Goal: Task Accomplishment & Management: Complete application form

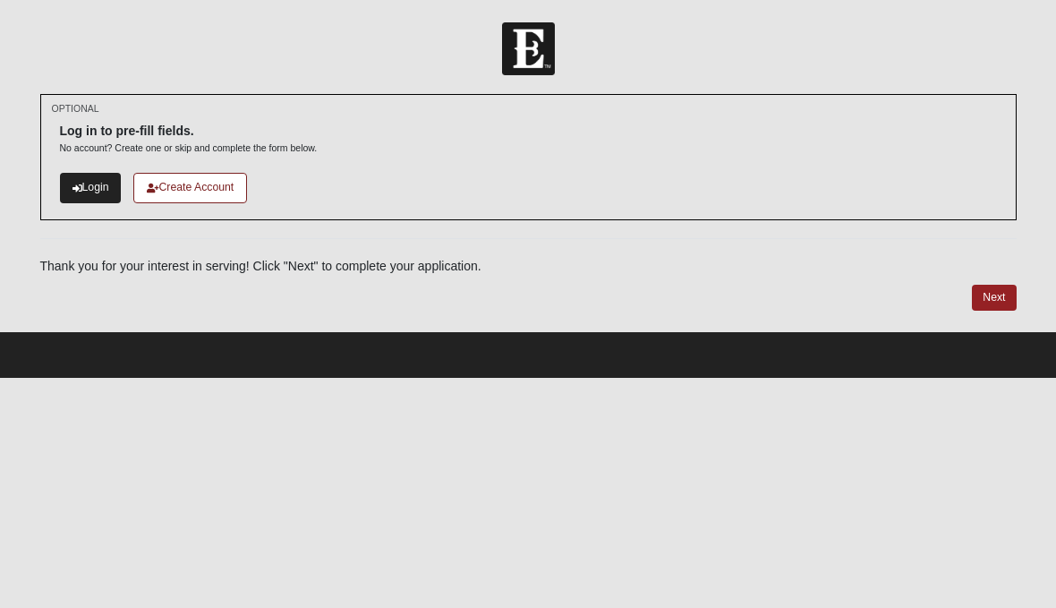
click at [89, 190] on link "Login" at bounding box center [91, 188] width 62 height 30
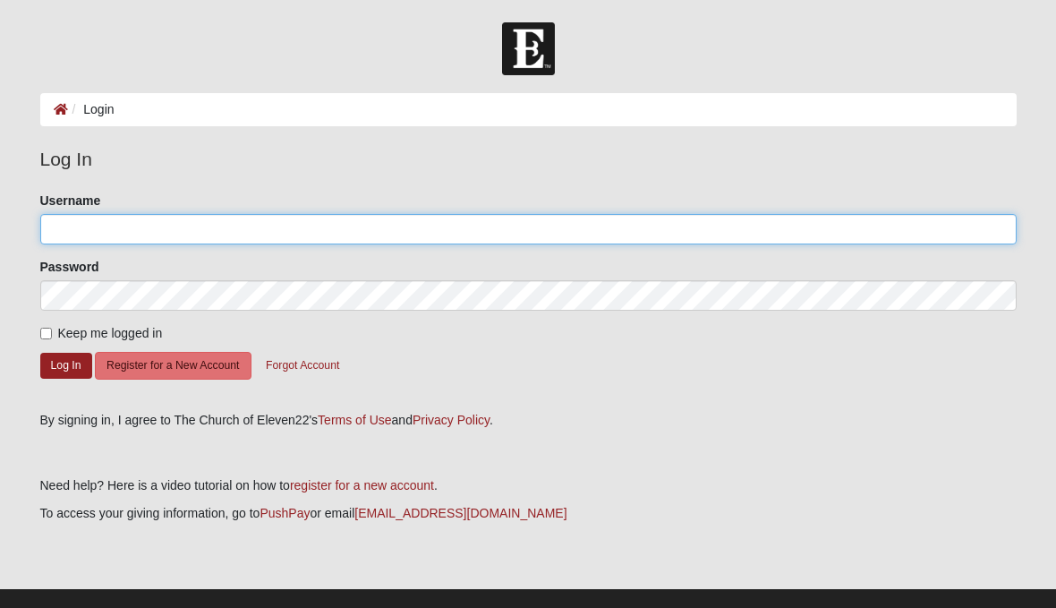
click at [734, 230] on input "Username" at bounding box center [528, 229] width 976 height 30
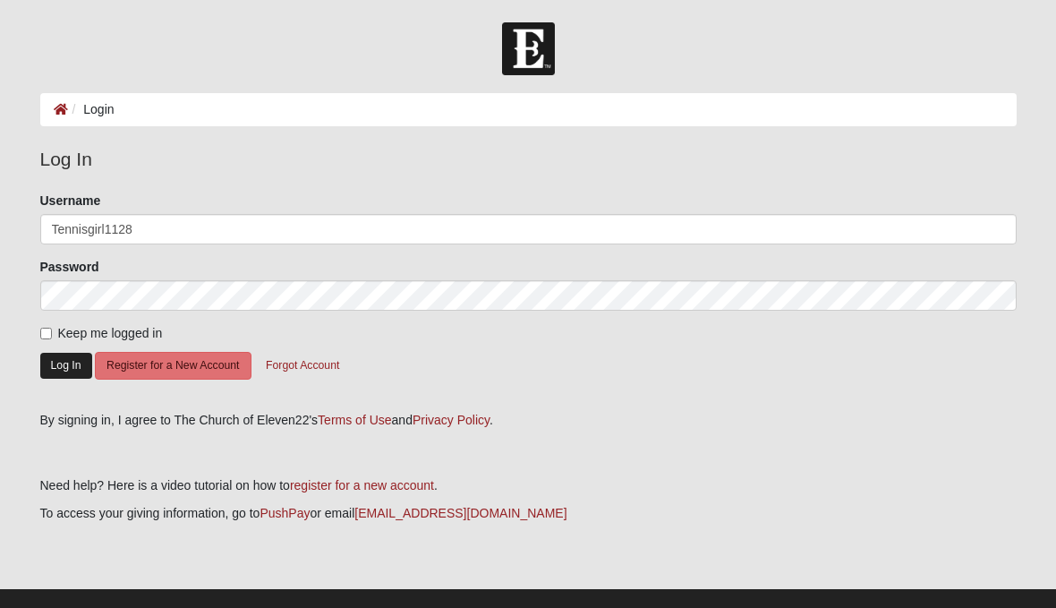
click at [55, 366] on button "Log In" at bounding box center [66, 366] width 52 height 26
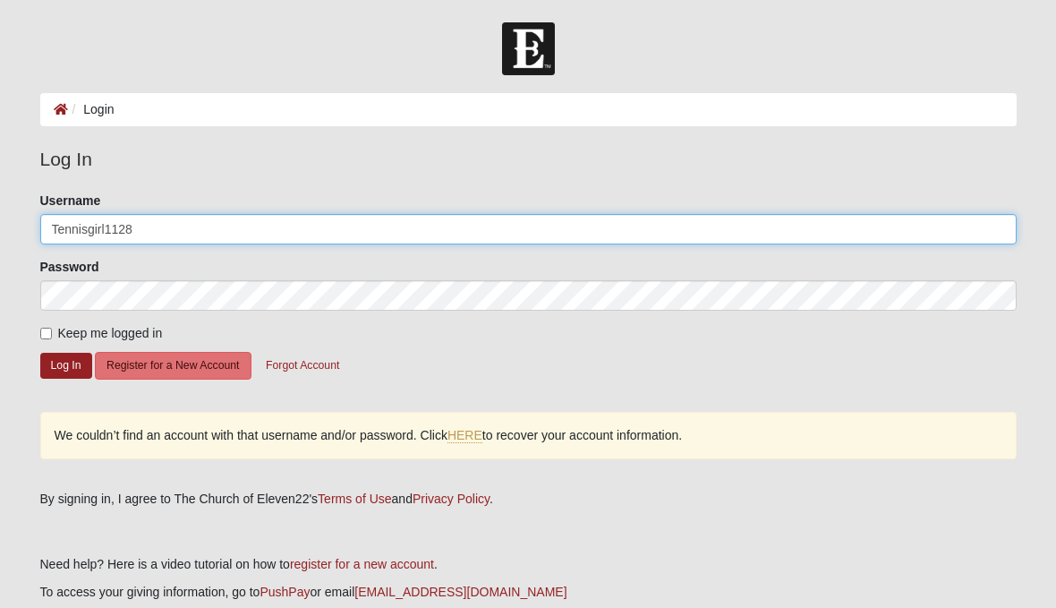
click at [290, 229] on input "Tennisgirl1128" at bounding box center [528, 229] width 976 height 30
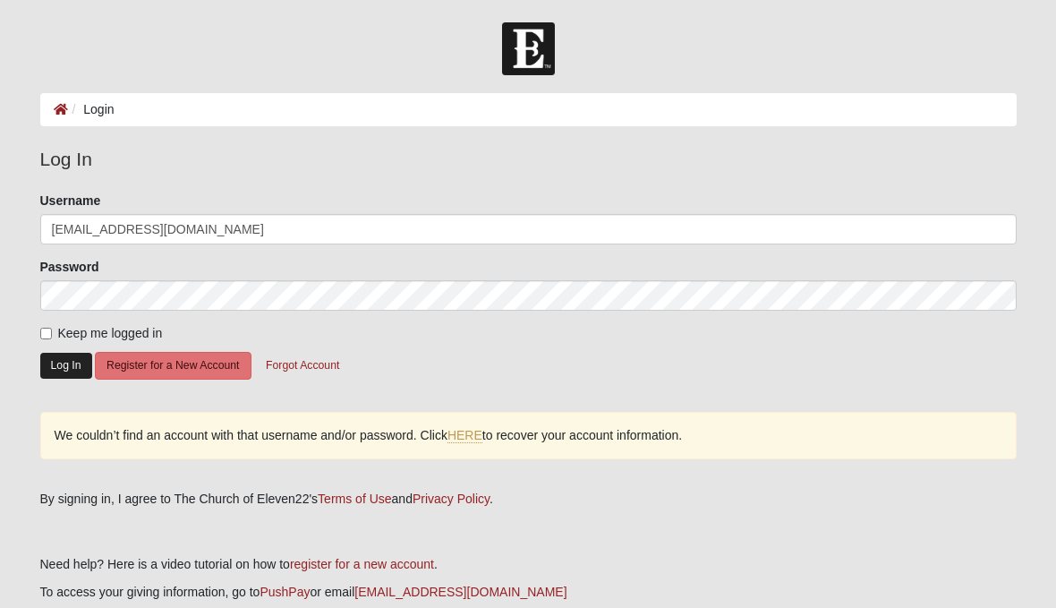
click at [66, 360] on button "Log In" at bounding box center [66, 366] width 52 height 26
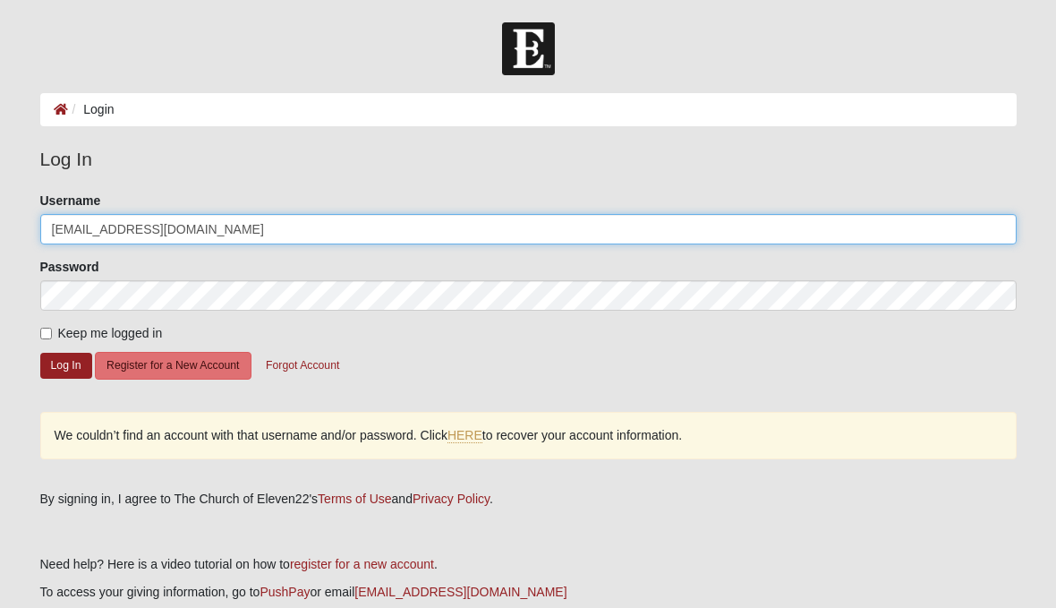
click at [339, 223] on input "Tennisgirl1128@protonmail.com" at bounding box center [528, 229] width 976 height 30
type input "Tennisgirl"
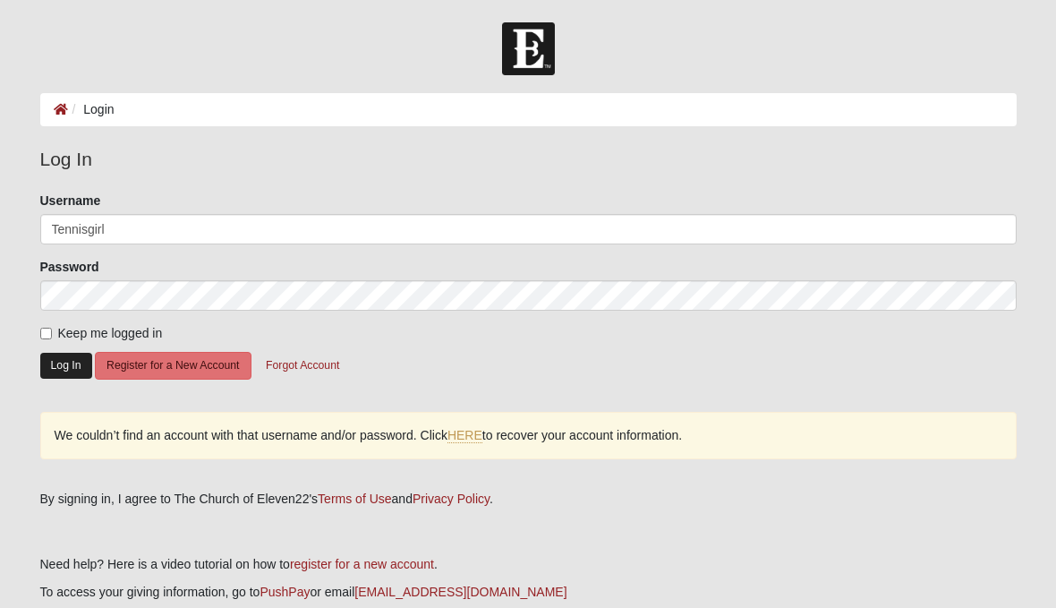
click at [58, 370] on button "Log In" at bounding box center [66, 366] width 52 height 26
click at [162, 378] on button "Register for a New Account" at bounding box center [173, 366] width 156 height 28
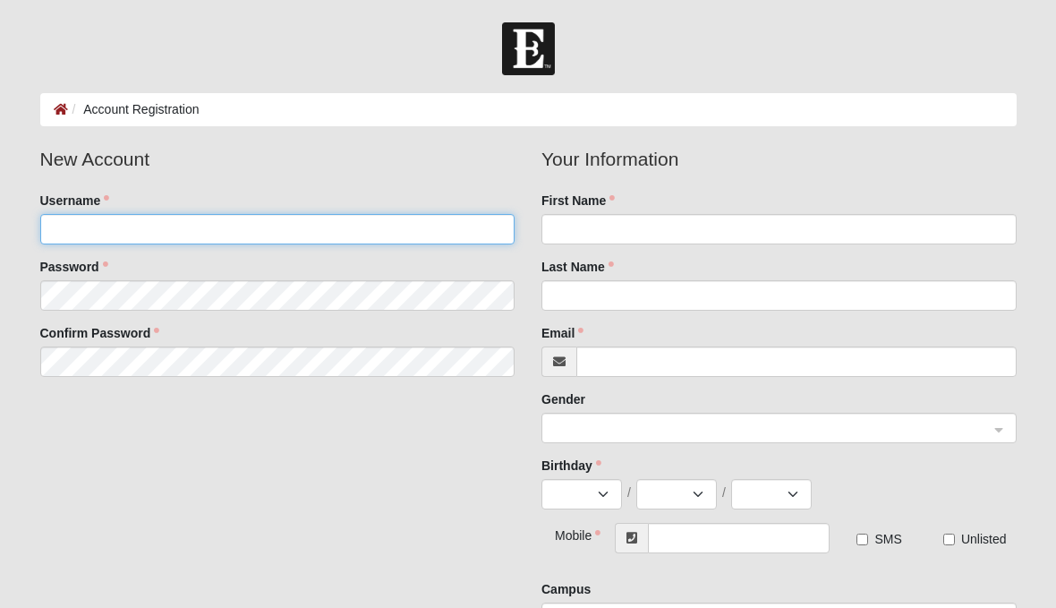
click at [403, 236] on input "Username" at bounding box center [277, 229] width 475 height 30
type input "Tennisgirl1128"
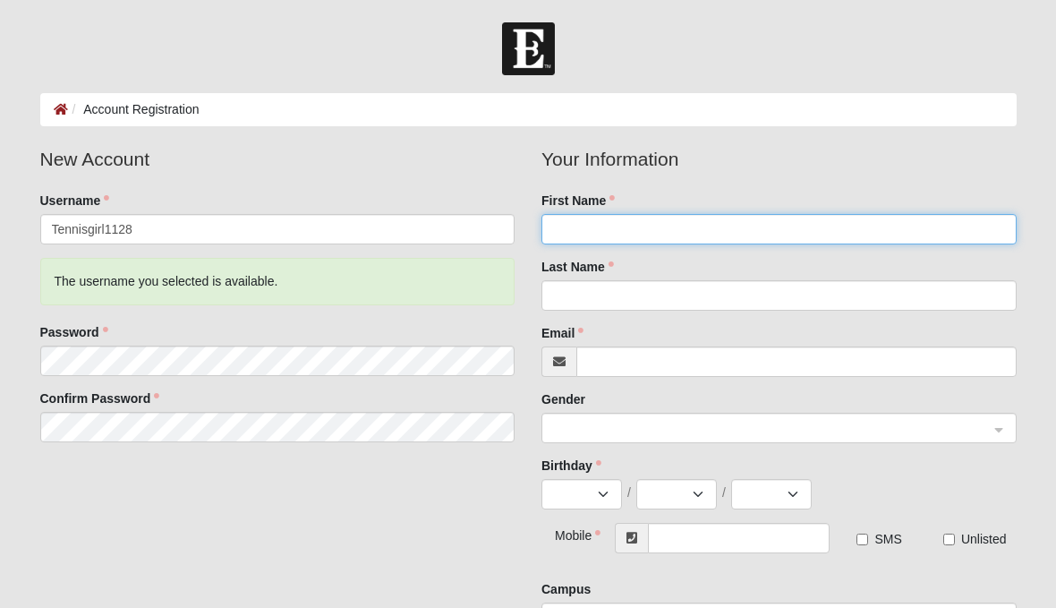
click at [668, 231] on input "First Name" at bounding box center [778, 229] width 475 height 30
type input "[PERSON_NAME]"
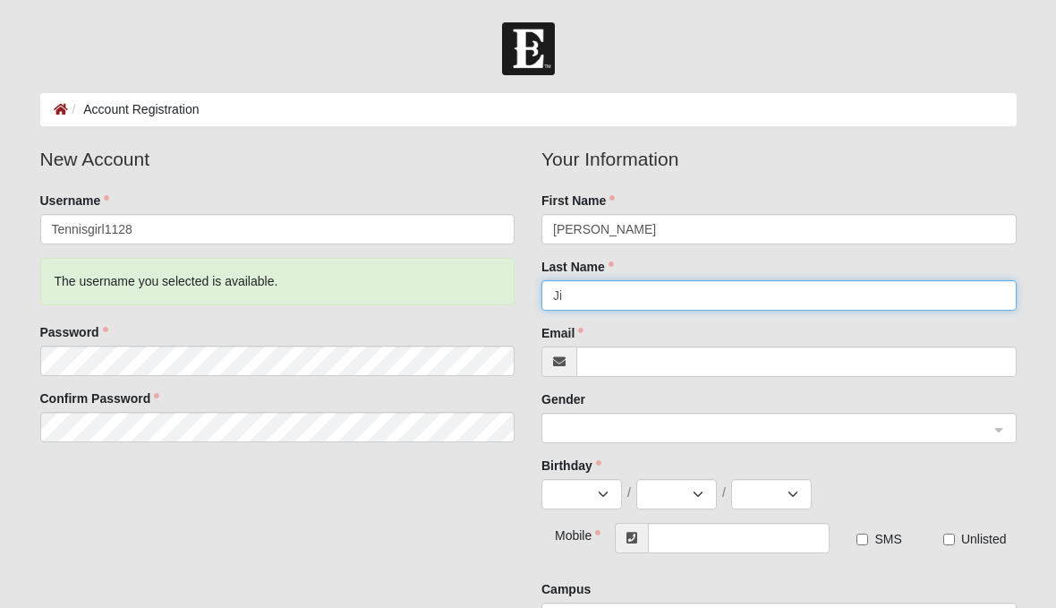
type input "J"
type input "[PERSON_NAME]"
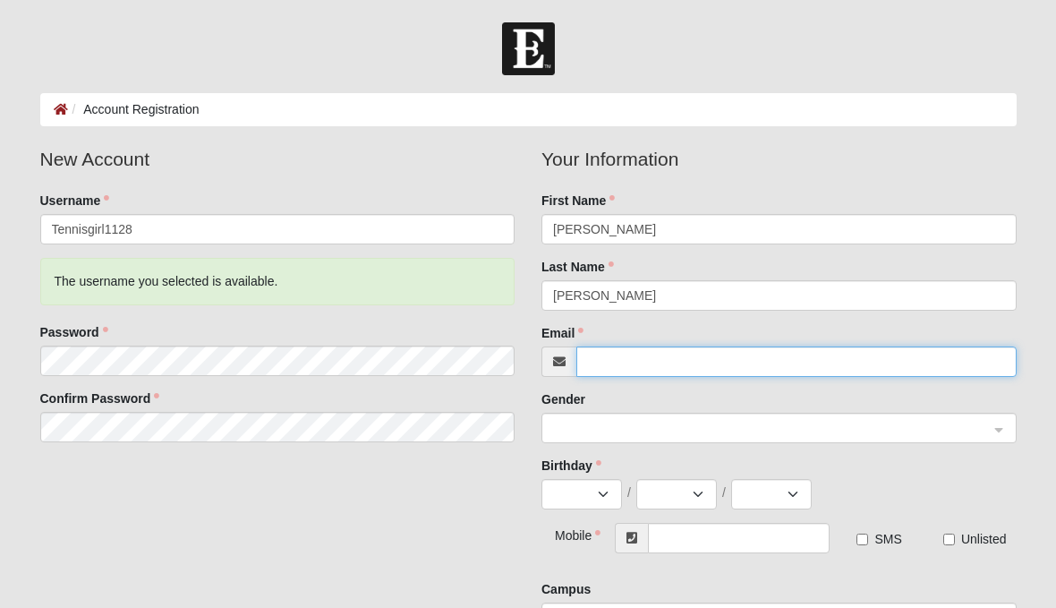
click at [708, 375] on input "Email" at bounding box center [796, 361] width 440 height 30
click at [728, 429] on span at bounding box center [771, 429] width 436 height 20
type input "[EMAIL_ADDRESS][DOMAIN_NAME]"
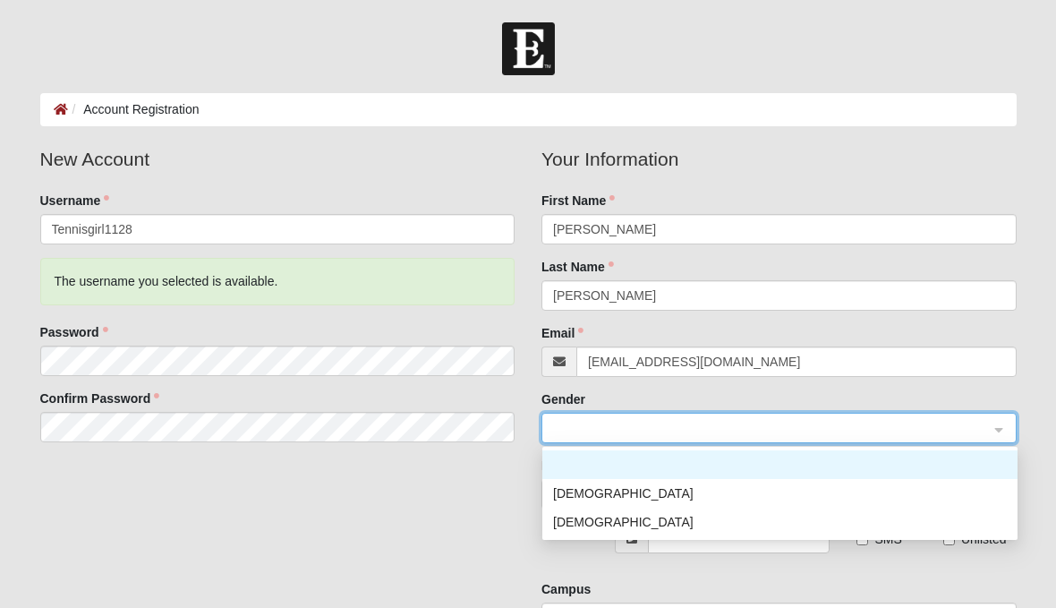
click at [583, 521] on div "[DEMOGRAPHIC_DATA]" at bounding box center [780, 522] width 454 height 20
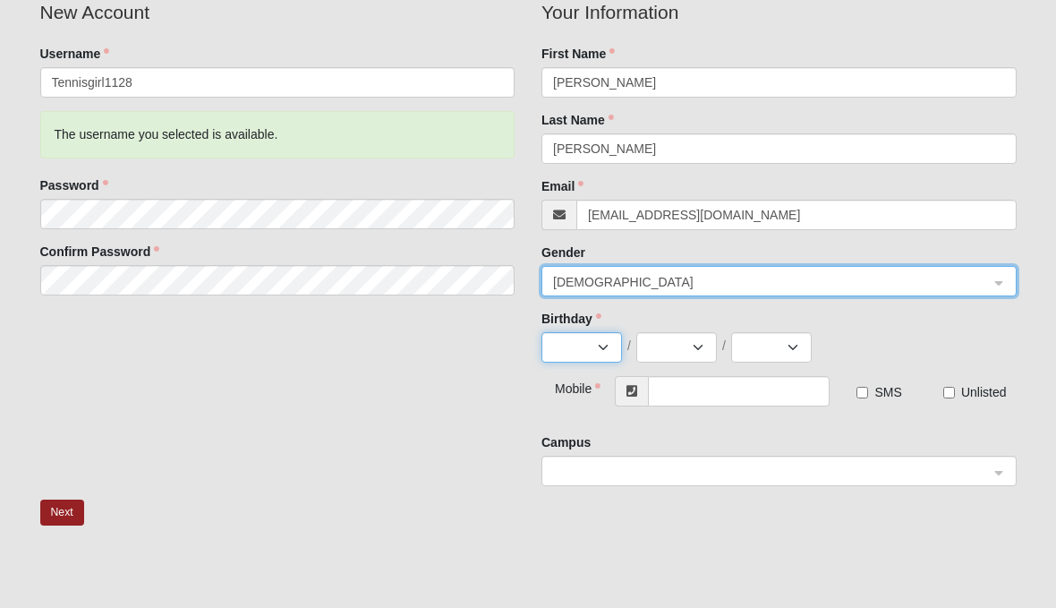
click at [611, 350] on select "Jan Feb Mar Apr May Jun Jul Aug Sep Oct Nov Dec" at bounding box center [581, 348] width 81 height 30
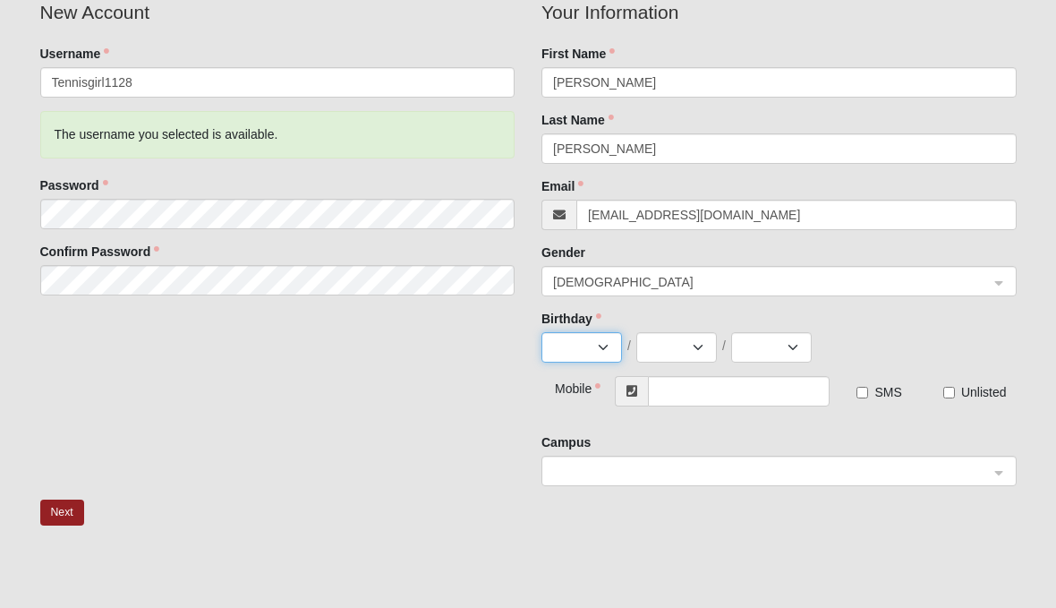
select select "11"
click at [704, 342] on select "1 2 3 4 5 6 7 8 9 10 11 12 13 14 15 16 17 18 19 20 21 22 23 24 25 26 27 28 29 30" at bounding box center [676, 347] width 81 height 30
select select "28"
click at [798, 351] on select "2025 2024 2023 2022 2021 2020 2019 2018 2017 2016 2015 2014 2013 2012 2011 2010…" at bounding box center [771, 347] width 81 height 30
select select "1970"
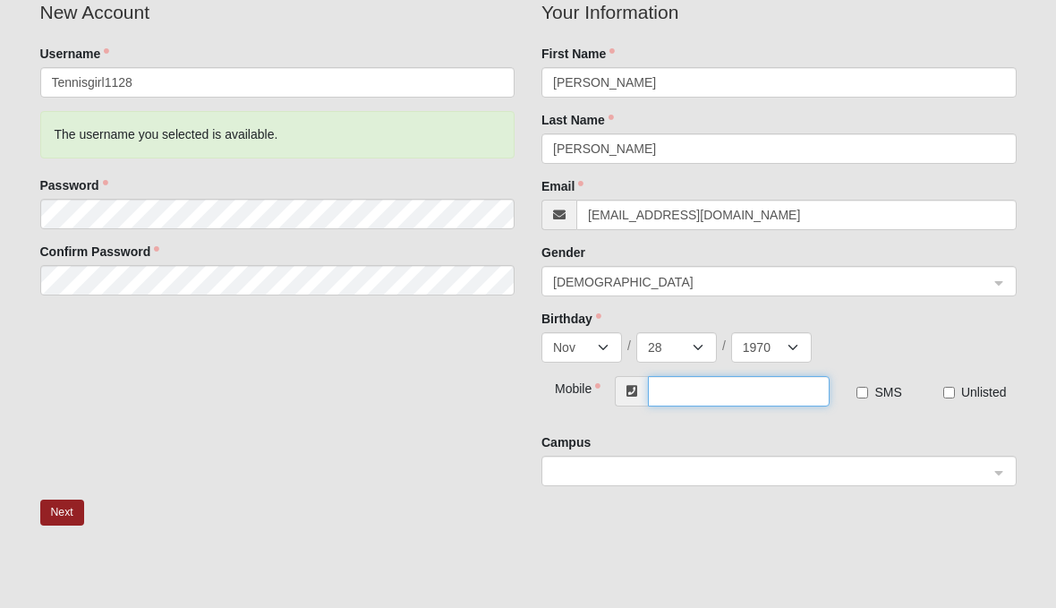
click at [802, 389] on input "text" at bounding box center [739, 391] width 182 height 30
type input "(904) 476-8240"
click at [991, 466] on input "search" at bounding box center [772, 470] width 441 height 27
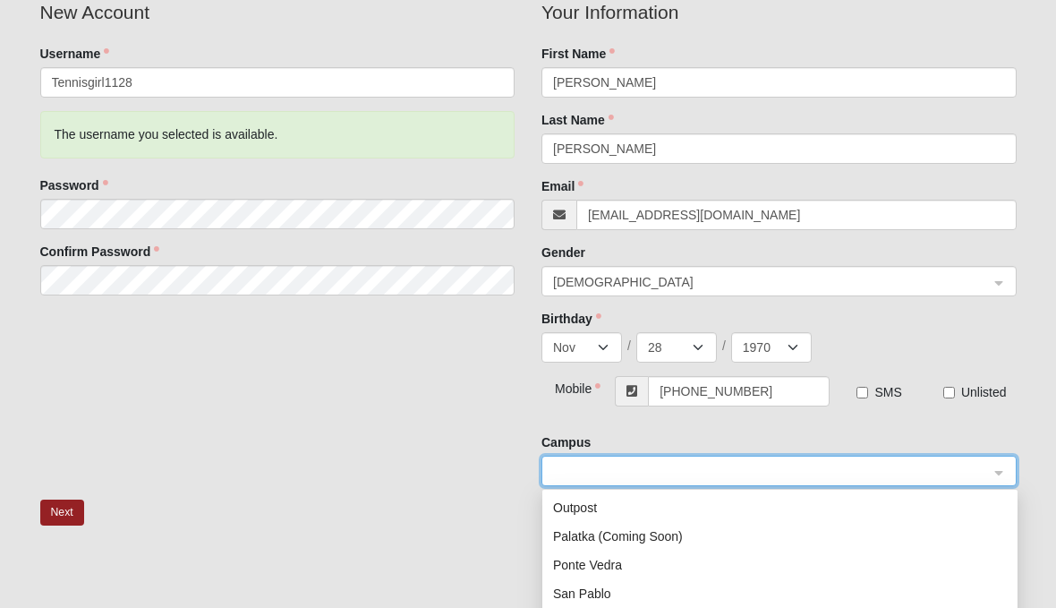
scroll to position [258, 0]
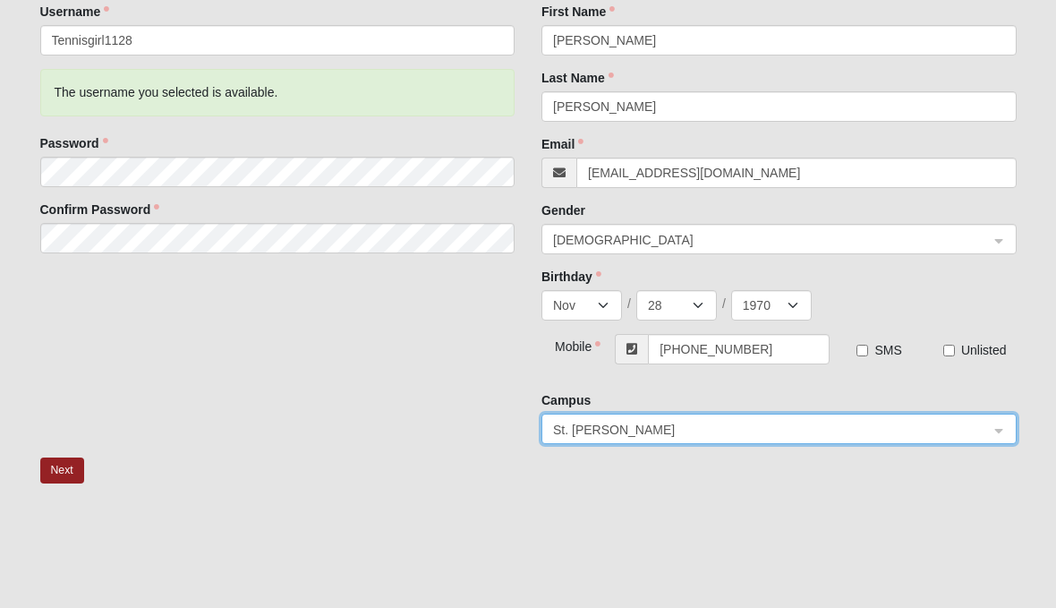
scroll to position [246, 0]
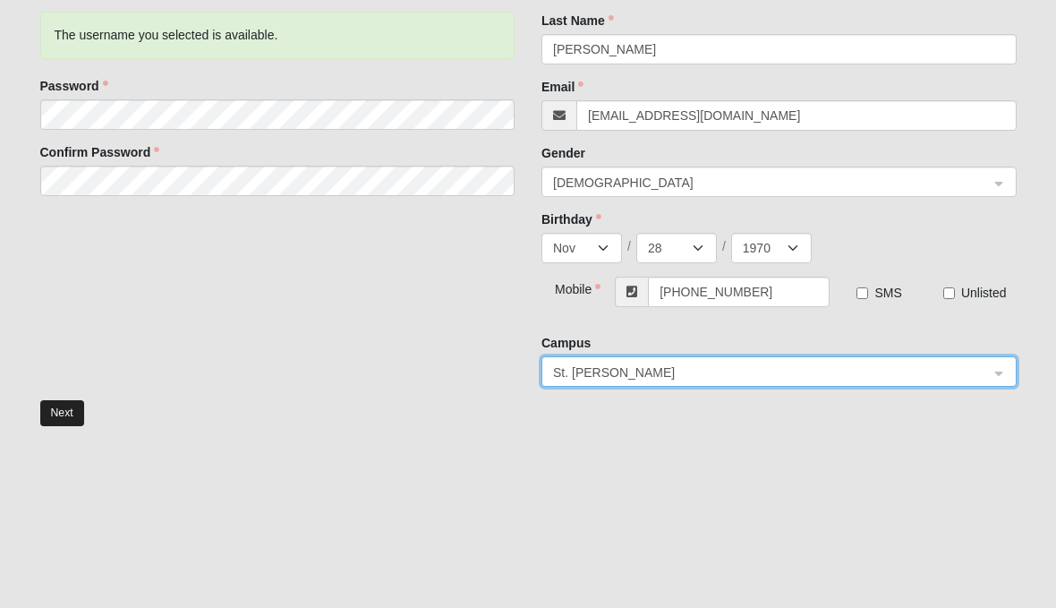
click at [48, 413] on button "Next" at bounding box center [62, 413] width 44 height 26
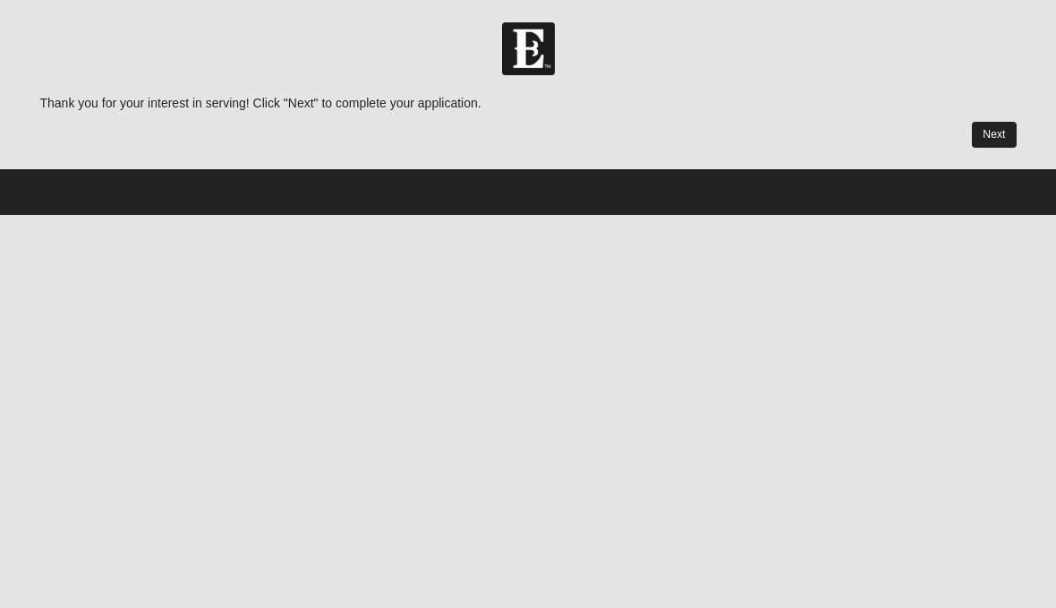
click at [996, 136] on link "Next" at bounding box center [994, 135] width 44 height 26
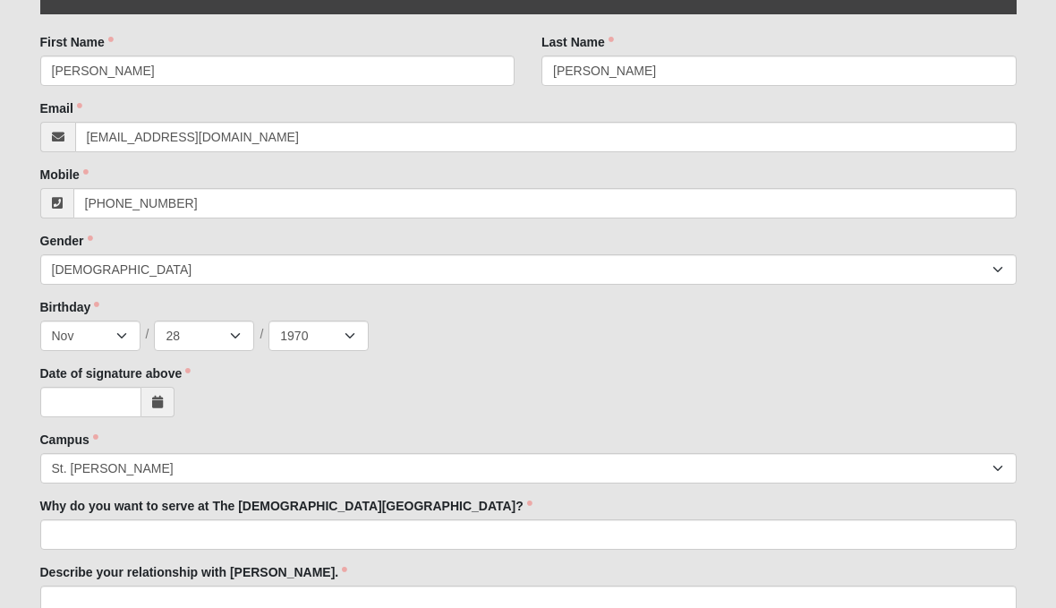
scroll to position [341, 0]
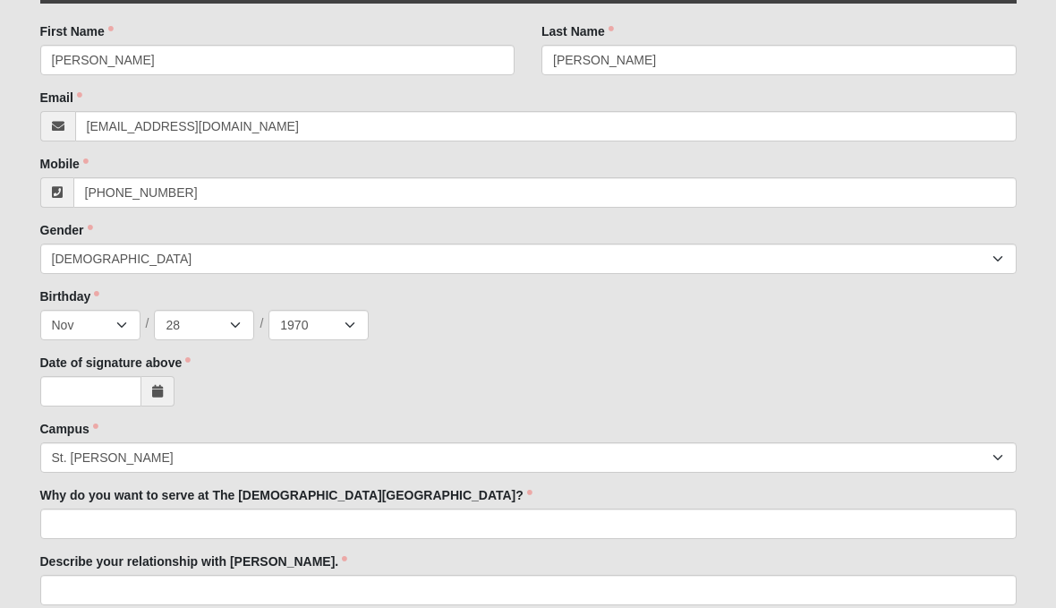
click at [149, 391] on span at bounding box center [157, 391] width 33 height 30
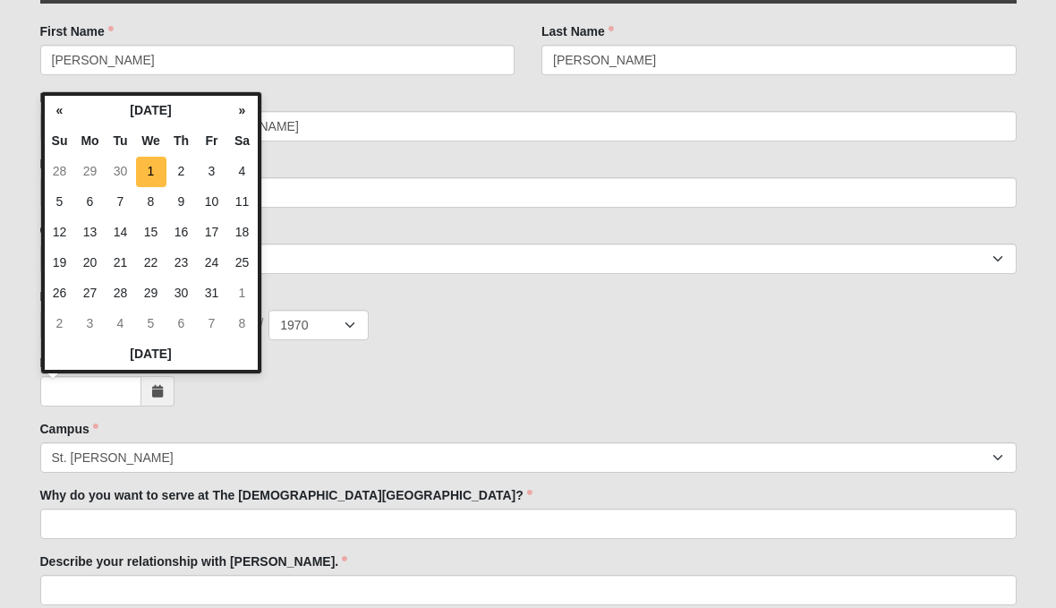
click at [149, 171] on td "1" at bounding box center [151, 172] width 30 height 30
type input "[DATE]"
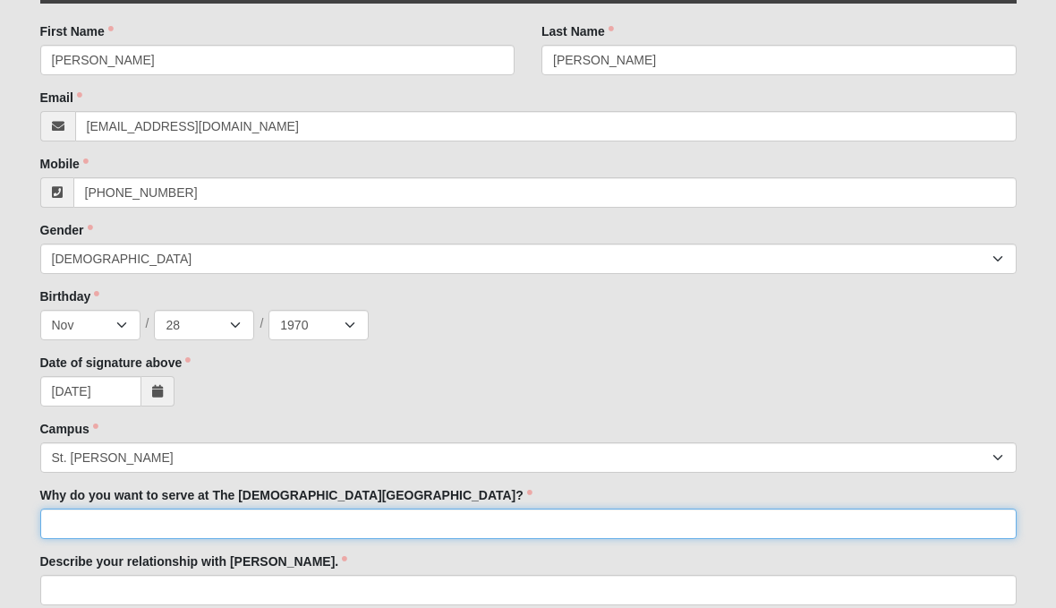
click at [433, 516] on input "Why do you want to serve at The [DEMOGRAPHIC_DATA][GEOGRAPHIC_DATA]?" at bounding box center [528, 523] width 976 height 30
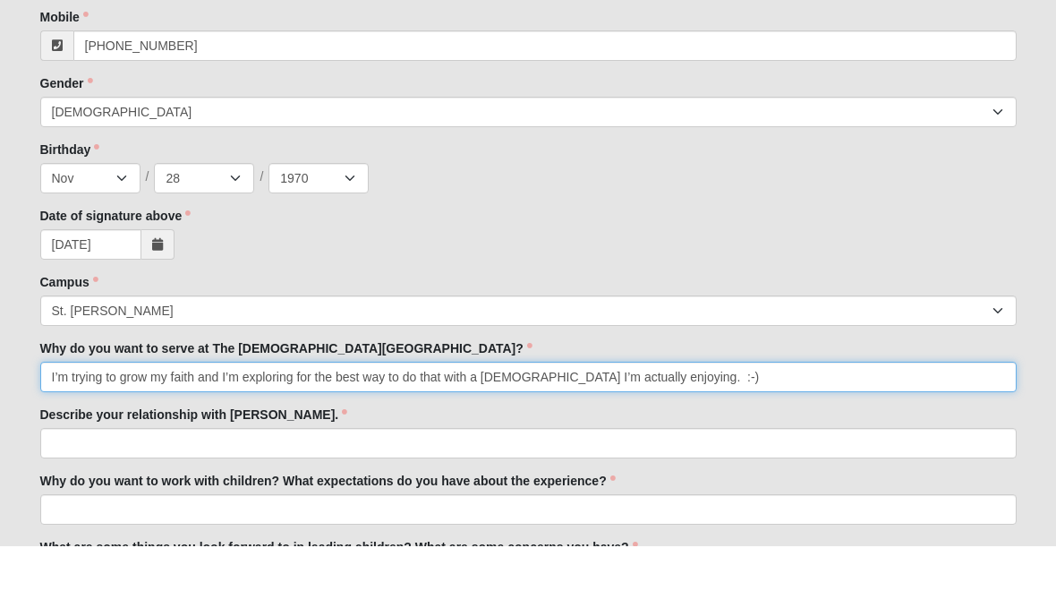
scroll to position [428, 0]
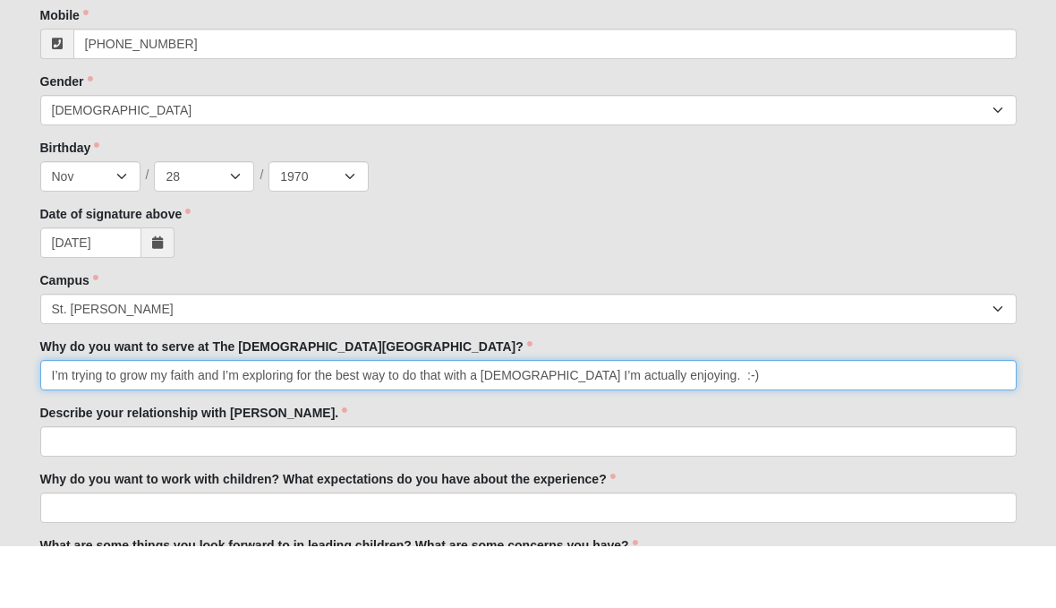
type input "I’m trying to grow my faith and I’m exploring for the best way to do that with …"
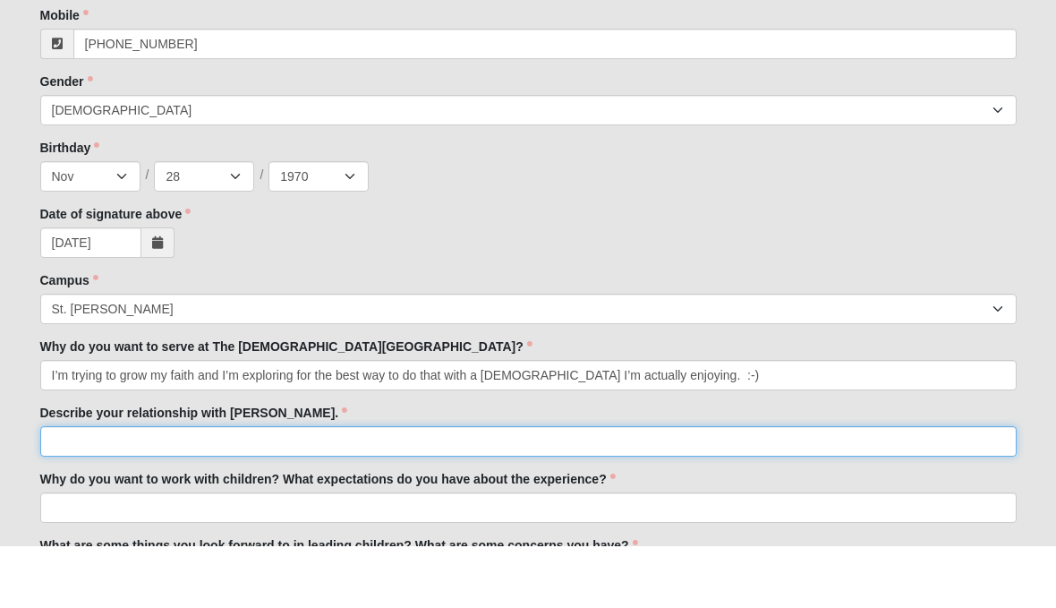
click at [69, 488] on input "Describe your relationship with Jesus." at bounding box center [528, 503] width 976 height 30
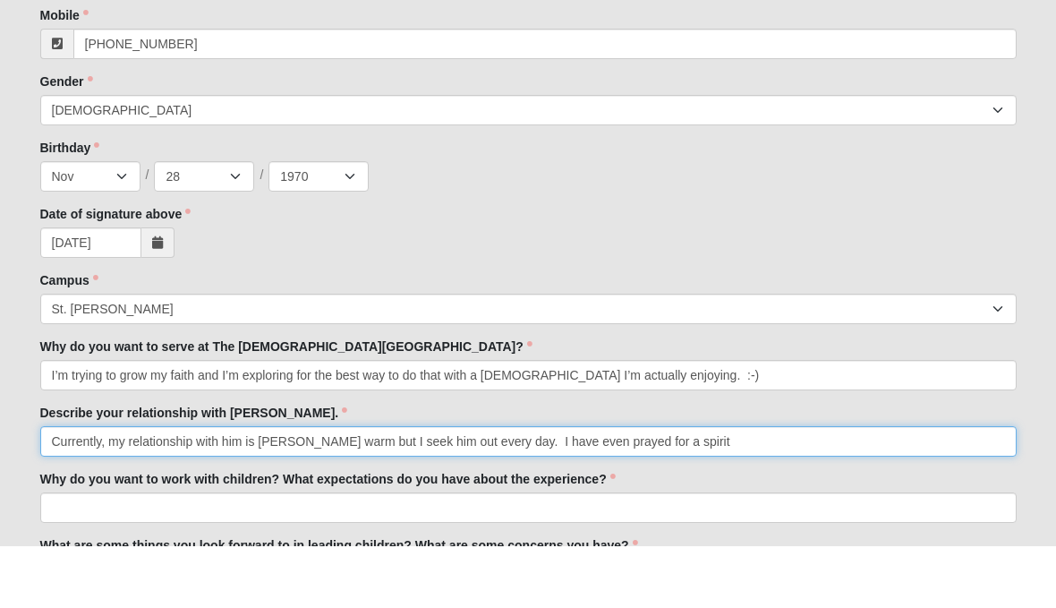
click at [736, 488] on input "Currently, my relationship with him is luke warm but I seek him out every day. …" at bounding box center [528, 503] width 976 height 30
type input "Currently, my relationship with him is luke warm but I seek him out every day. …"
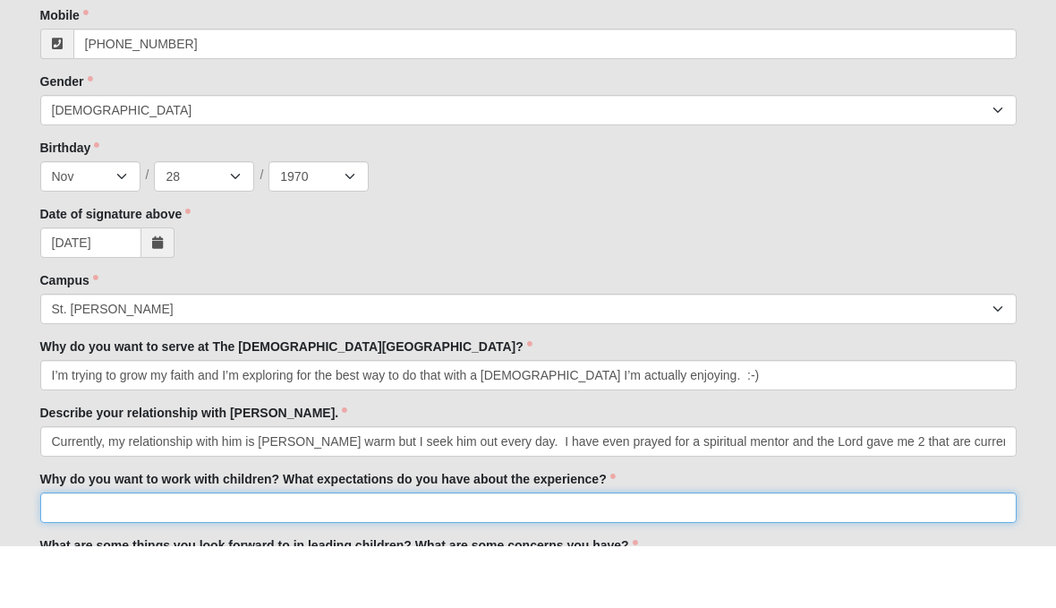
click at [69, 554] on input "Why do you want to work with children? What expectations do you have about the …" at bounding box center [528, 569] width 976 height 30
click at [235, 554] on input "I’d like to work with children at the 12-13 year old" at bounding box center [528, 569] width 976 height 30
click at [403, 554] on input "I’d like to work with children that are 12-13 year old" at bounding box center [528, 569] width 976 height 30
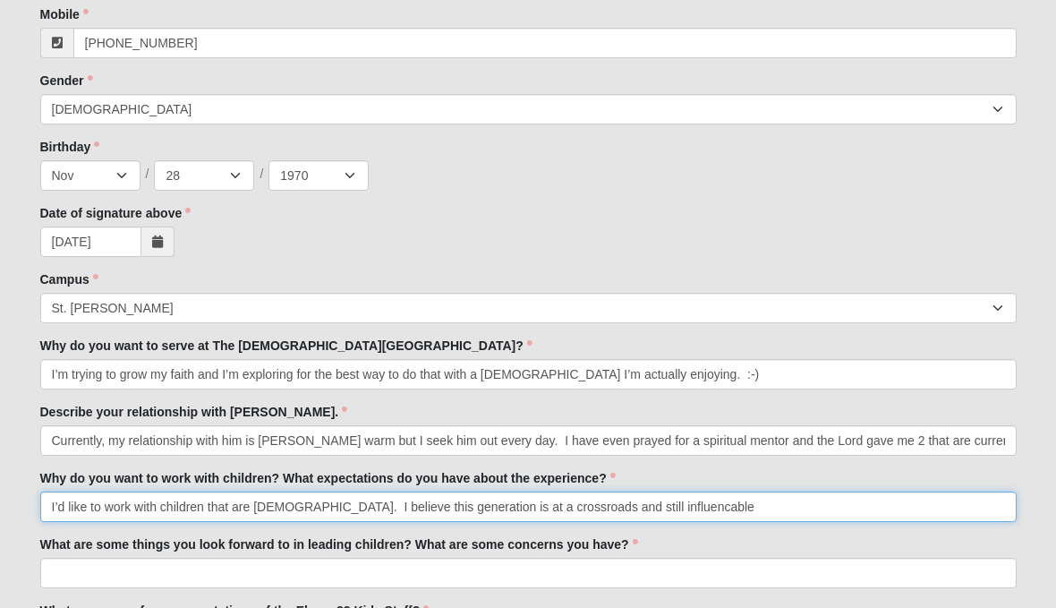
scroll to position [489, 0]
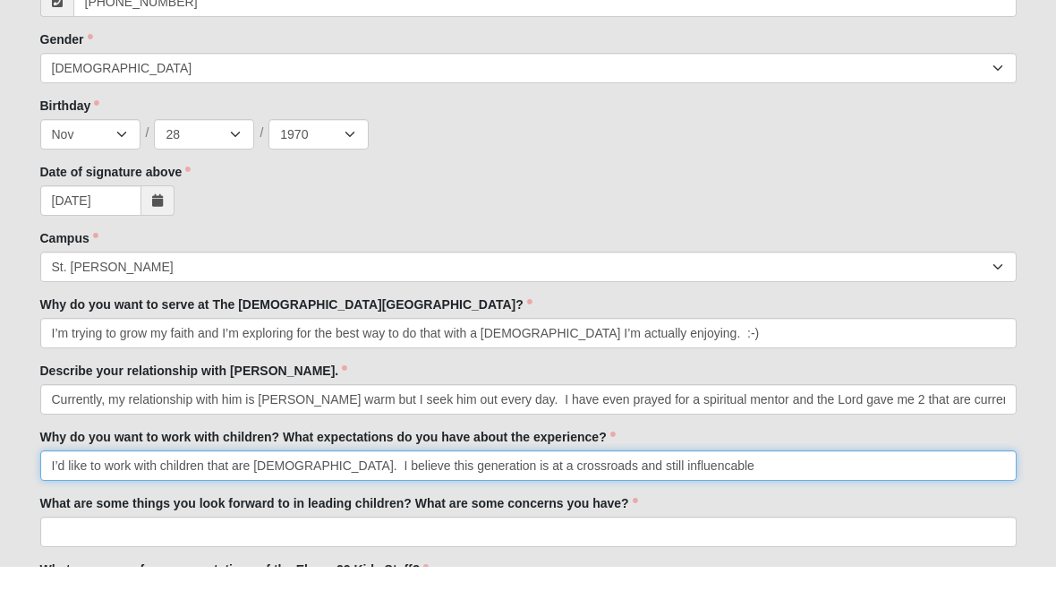
click at [753, 492] on input "I’d like to work with children that are 12-13 year old. I believe this generati…" at bounding box center [528, 507] width 976 height 30
click at [588, 492] on input "I’d like to work with children that are 12-13 year old. I believe this generati…" at bounding box center [528, 507] width 976 height 30
click at [968, 492] on input "I’d like to work with children that are 12-13 year old. I believe this generati…" at bounding box center [528, 507] width 976 height 30
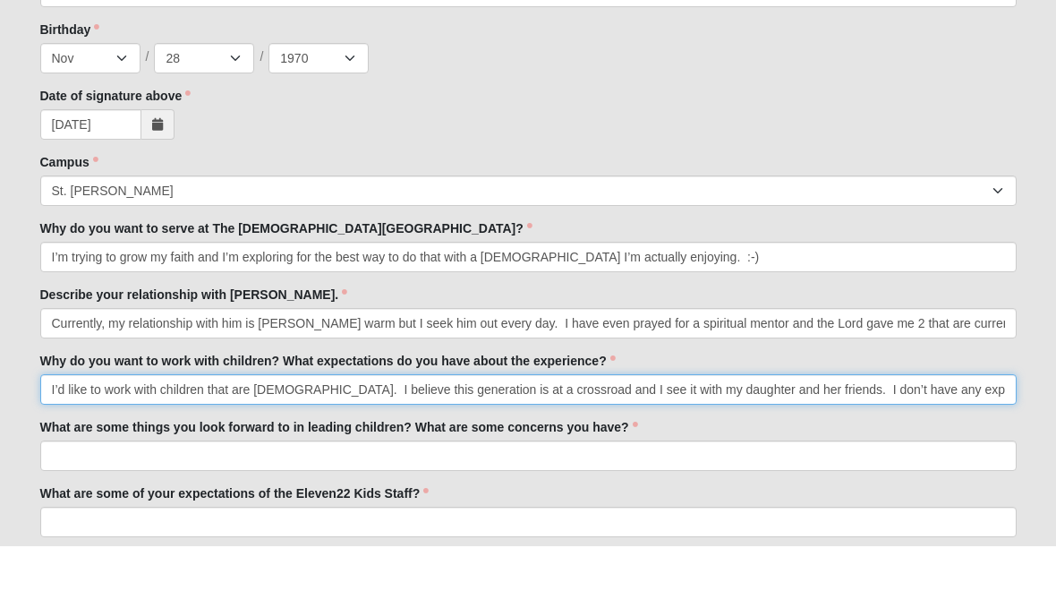
scroll to position [546, 0]
type input "I’d like to work with children that are 12-13 year old. I believe this generati…"
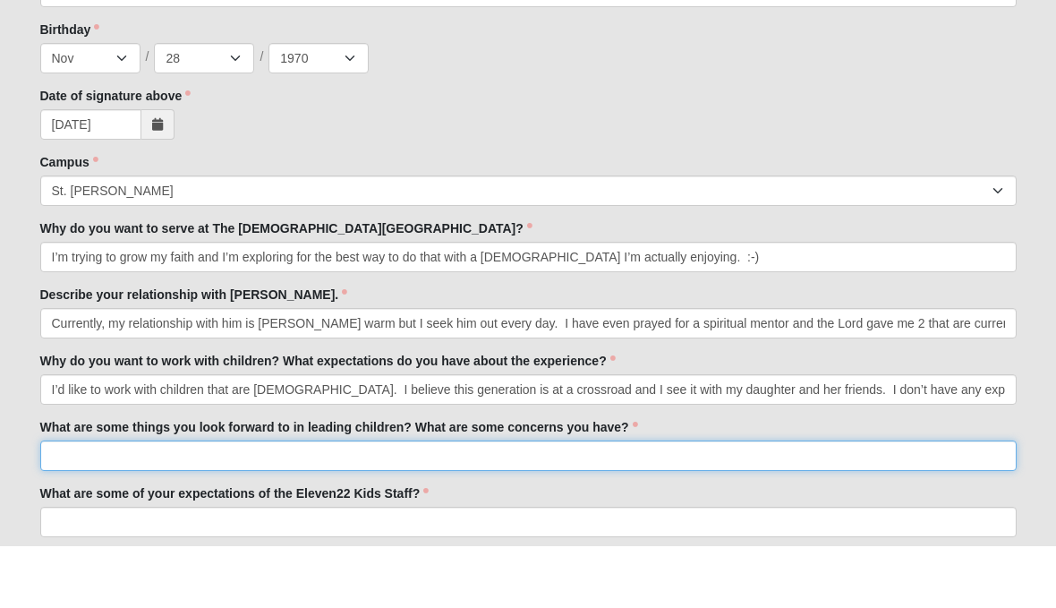
click at [71, 502] on input "What are some things you look forward to in leading children? What are some con…" at bounding box center [528, 517] width 976 height 30
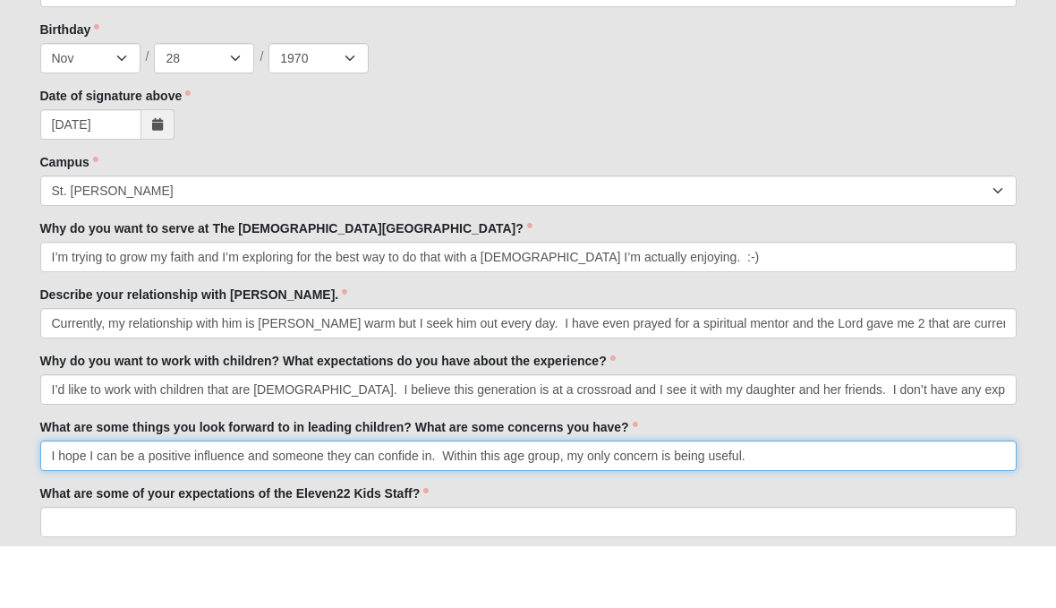
type input "I hope I can be a positive influence and someone they can confide in. Within th…"
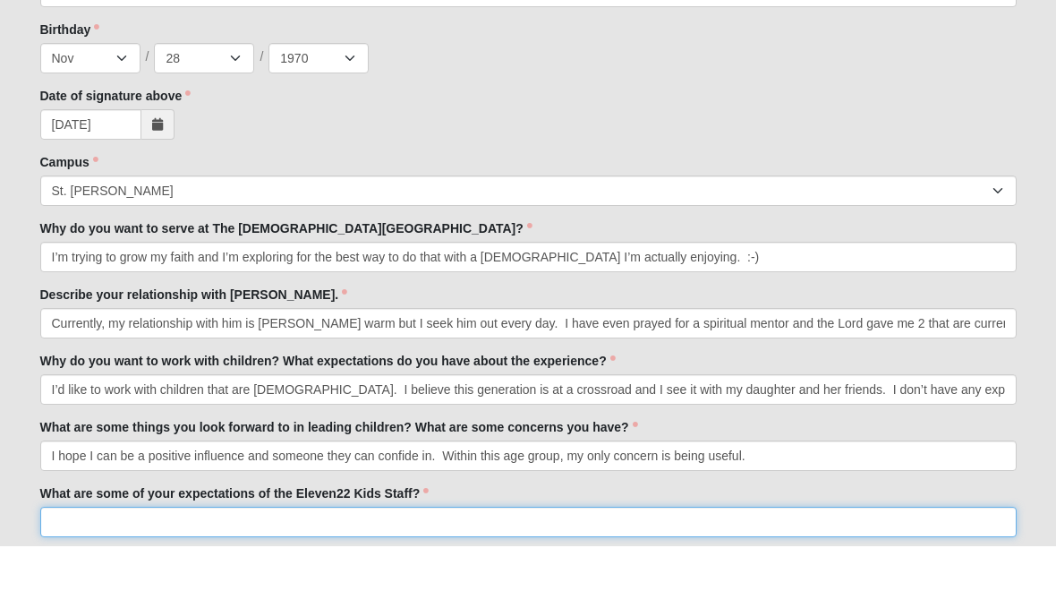
click at [84, 568] on input "What are some of your expectations of the Eleven22 Kids Staff?" at bounding box center [528, 583] width 976 height 30
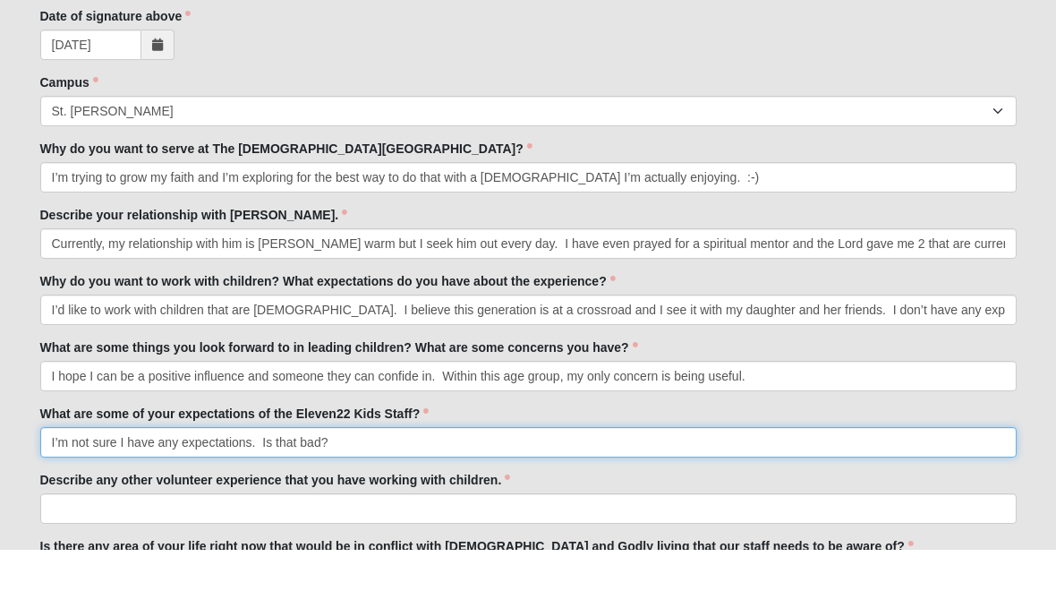
scroll to position [648, 0]
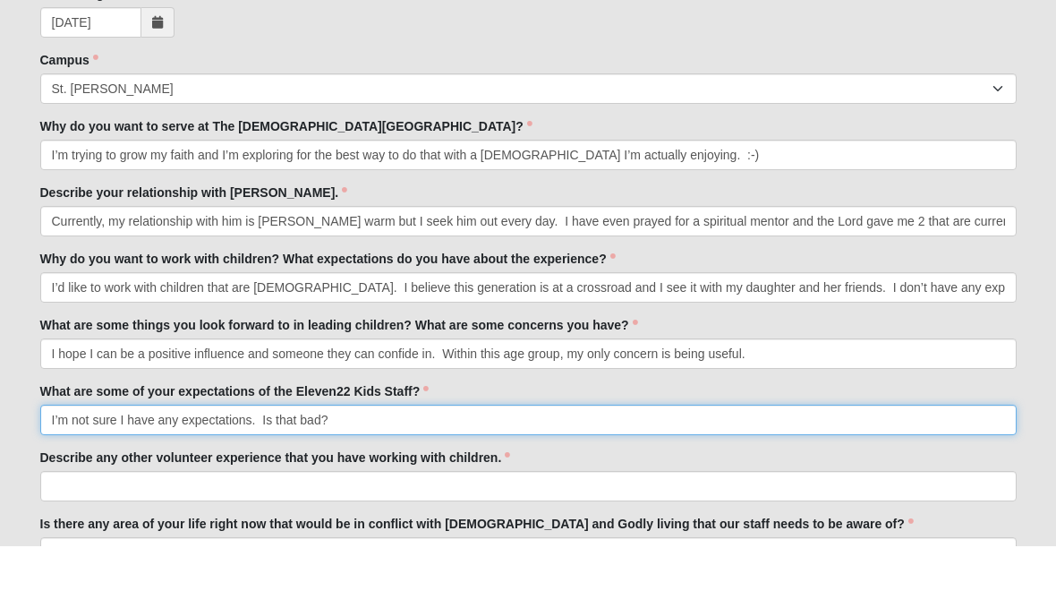
type input "I’m not sure I have any expectations. Is that bad?"
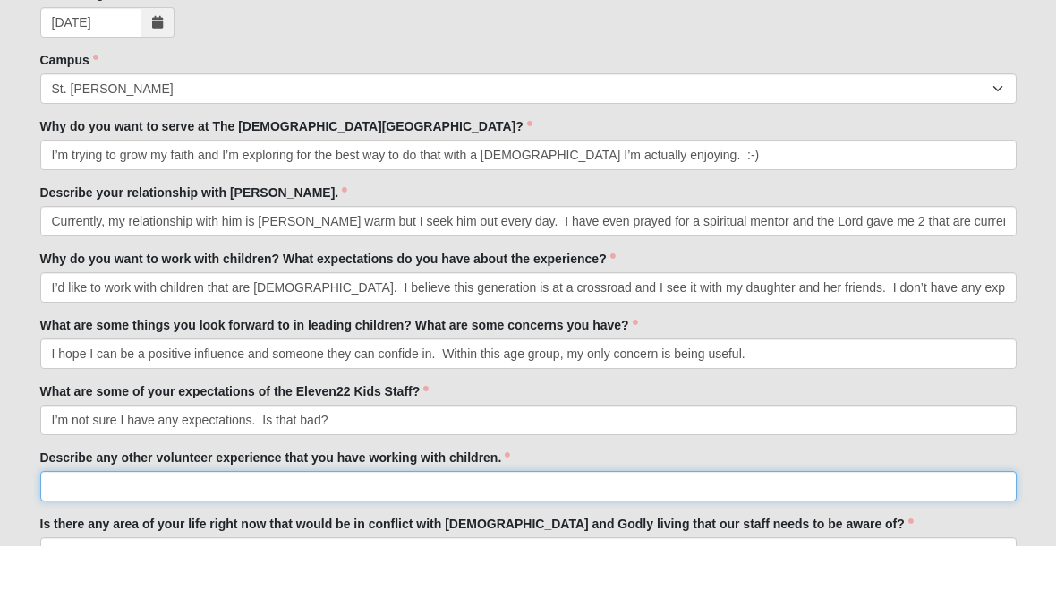
click at [90, 532] on input "Describe any other volunteer experience that you have working with children." at bounding box center [528, 547] width 976 height 30
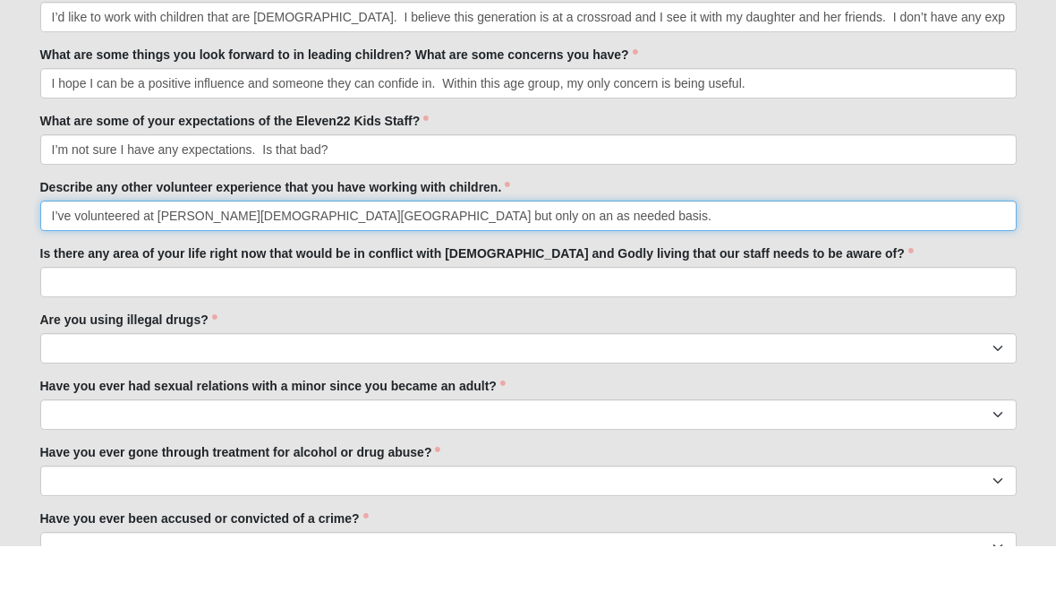
scroll to position [921, 0]
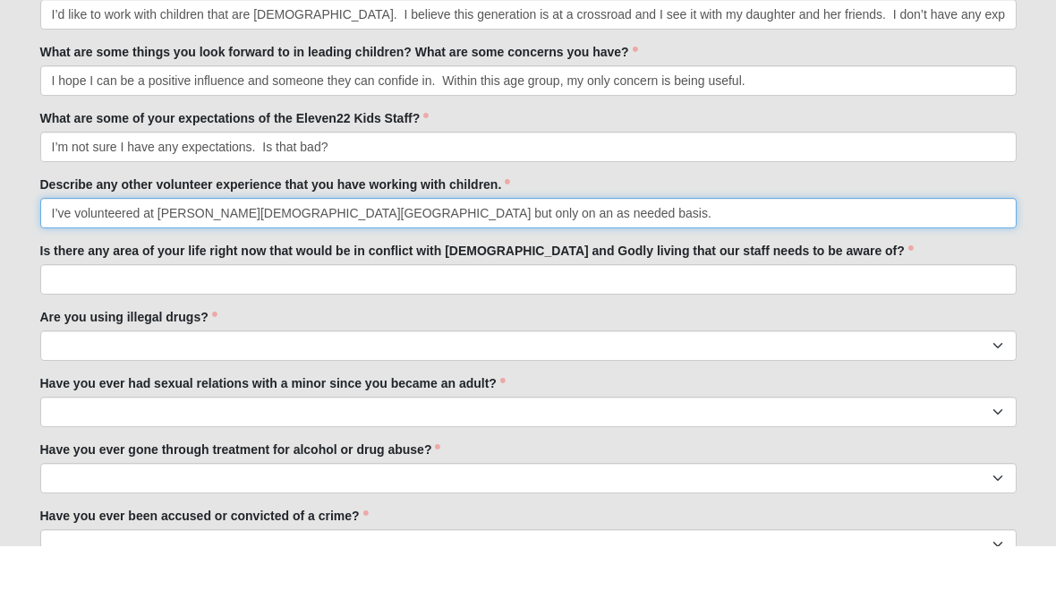
type input "I’ve volunteered at Christ Church Academy but only on an as needed basis."
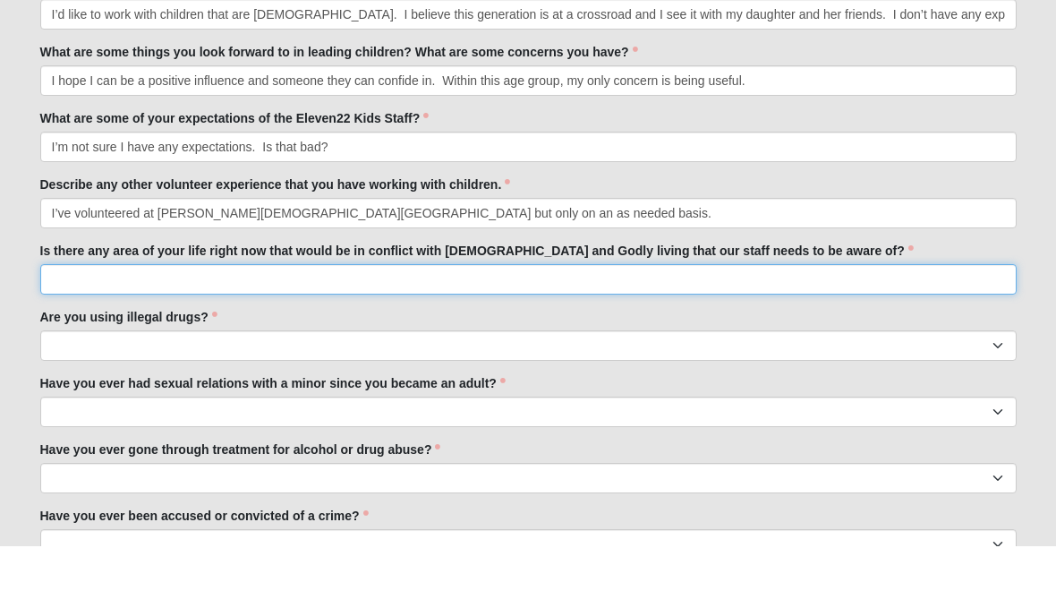
click at [80, 326] on input "Is there any area of your life right now that would be in conflict with biblica…" at bounding box center [528, 341] width 976 height 30
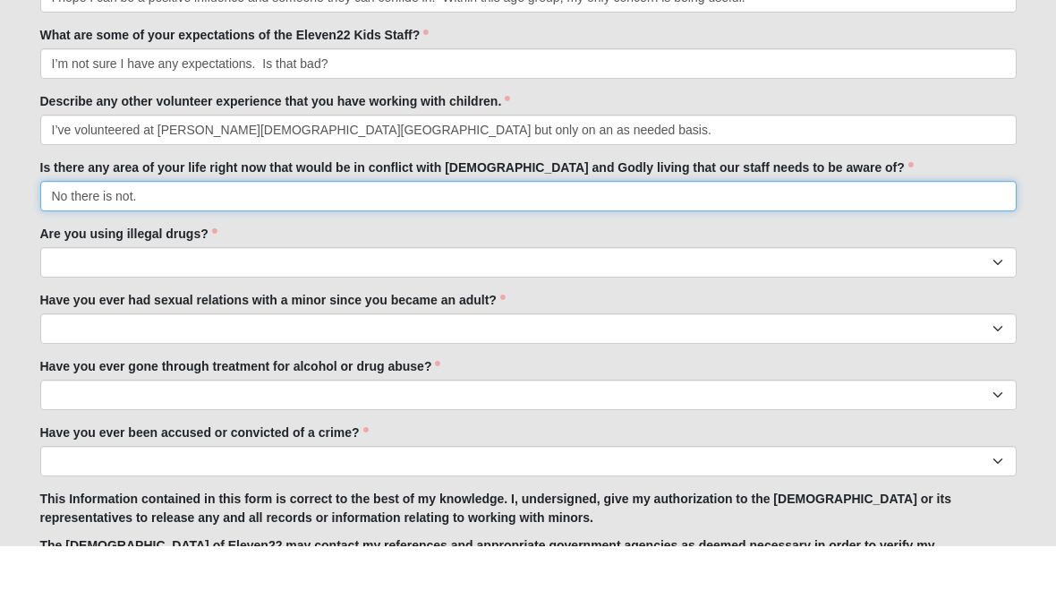
type input "No there is not."
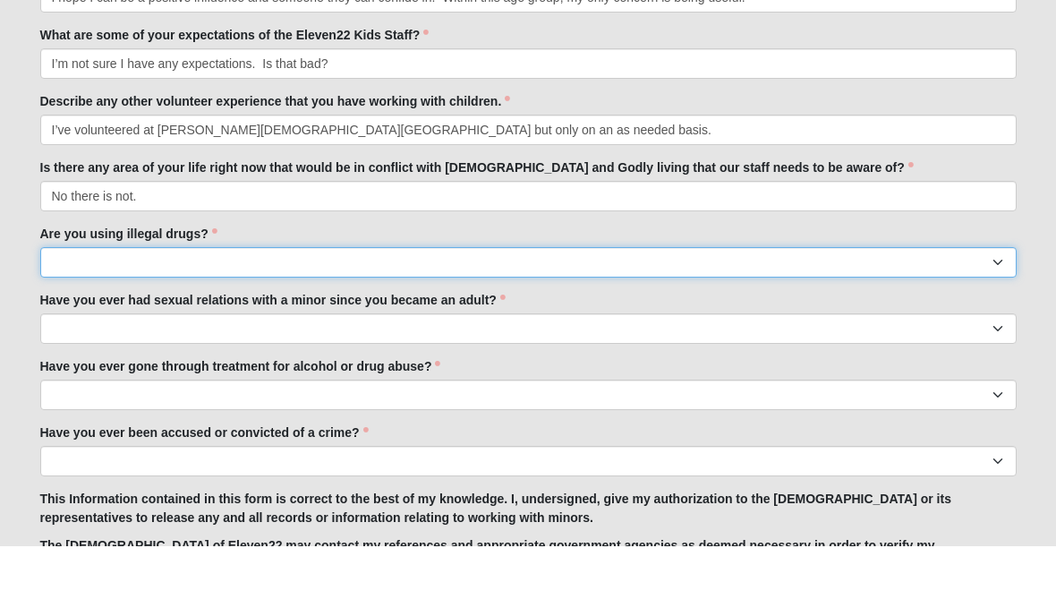
click at [66, 310] on select "Yes No" at bounding box center [528, 325] width 976 height 30
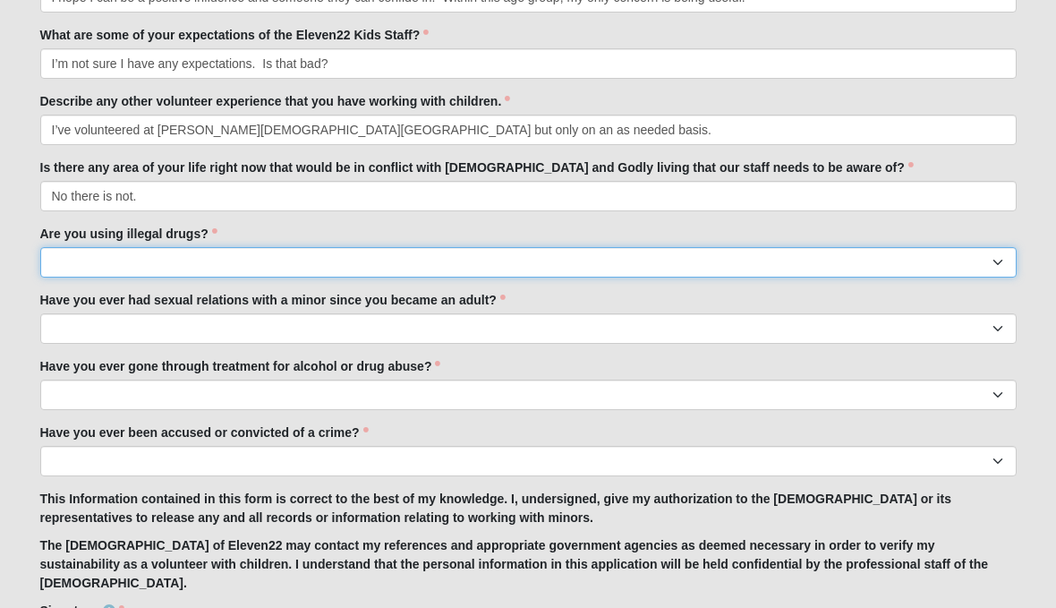
select select "No"
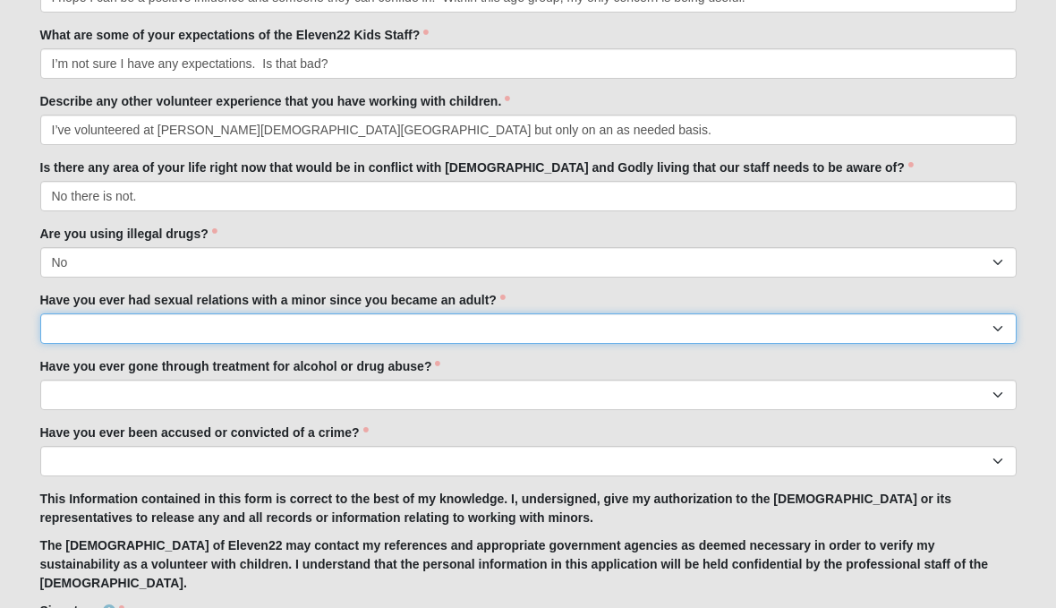
click at [78, 325] on select "Yes No" at bounding box center [528, 328] width 976 height 30
select select "No"
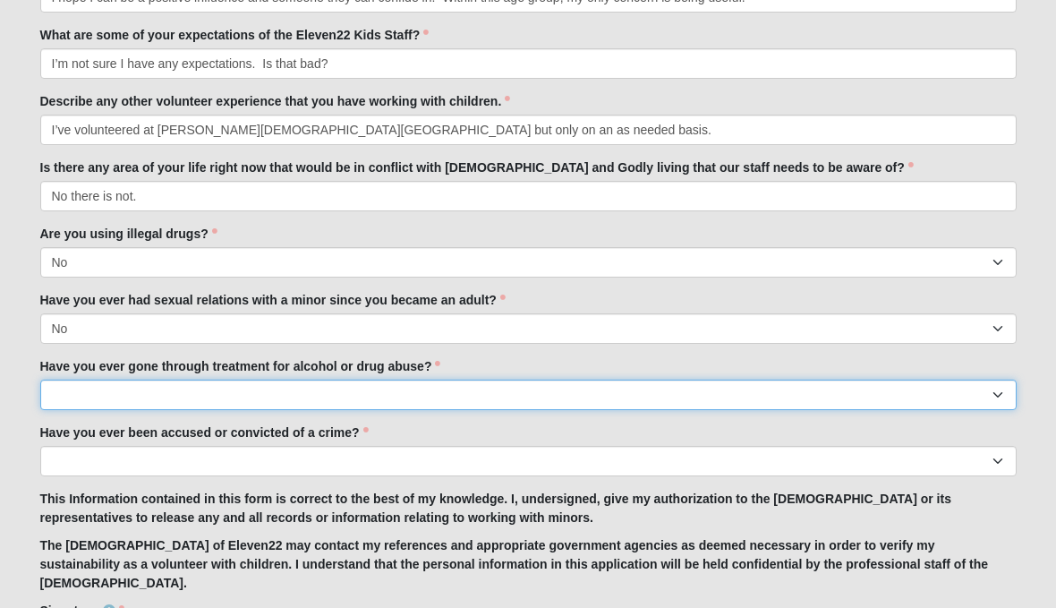
click at [61, 396] on select "Yes No" at bounding box center [528, 394] width 976 height 30
select select "No"
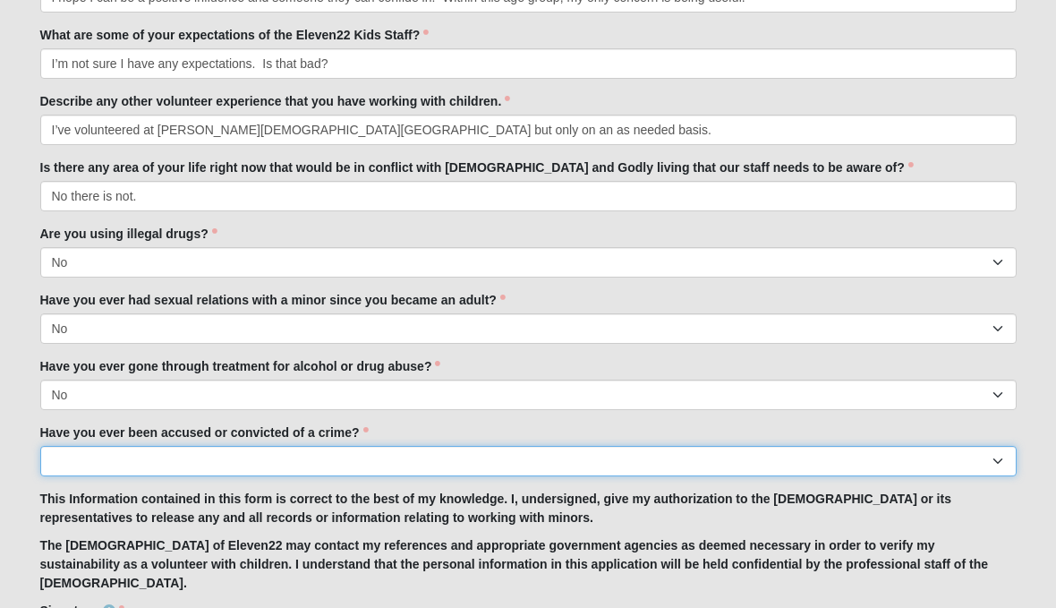
click at [75, 467] on select "Yes No" at bounding box center [528, 461] width 976 height 30
select select "No"
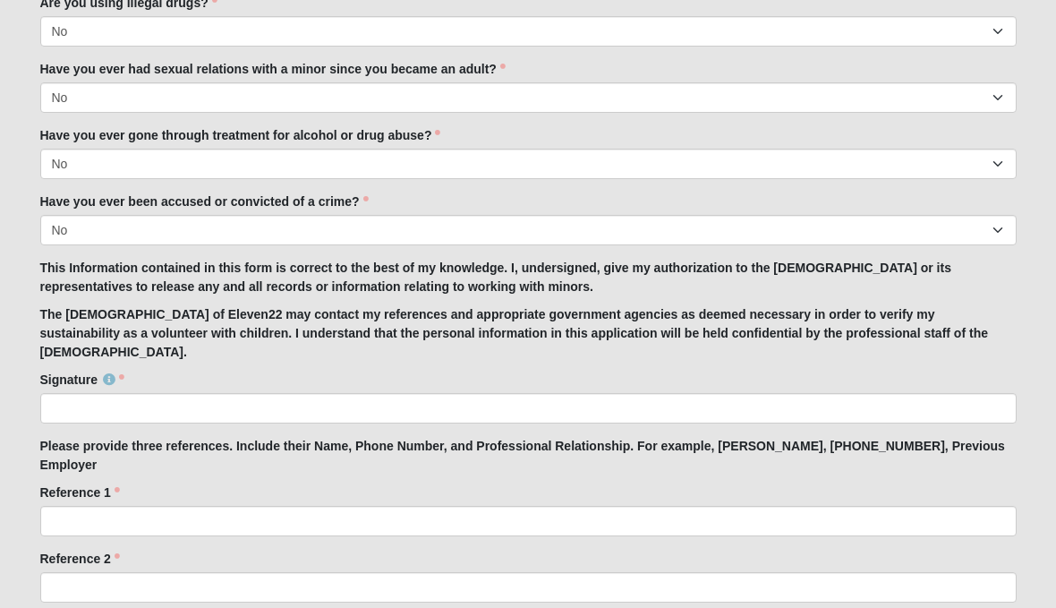
scroll to position [1298, 0]
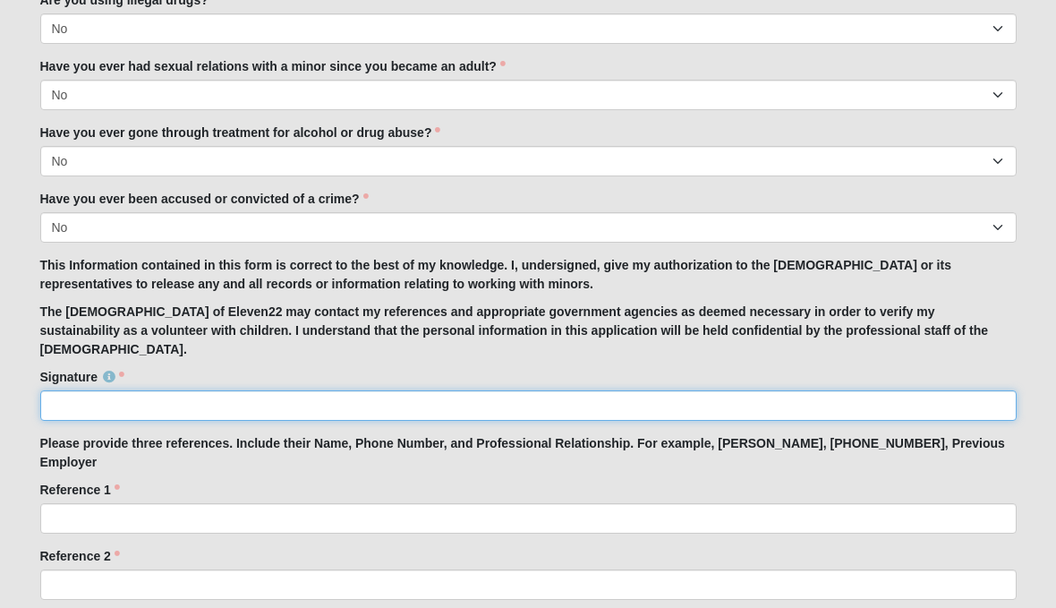
click at [72, 391] on input "Signature" at bounding box center [528, 406] width 976 height 30
type input "Sandie Jimenez-Nielsen"
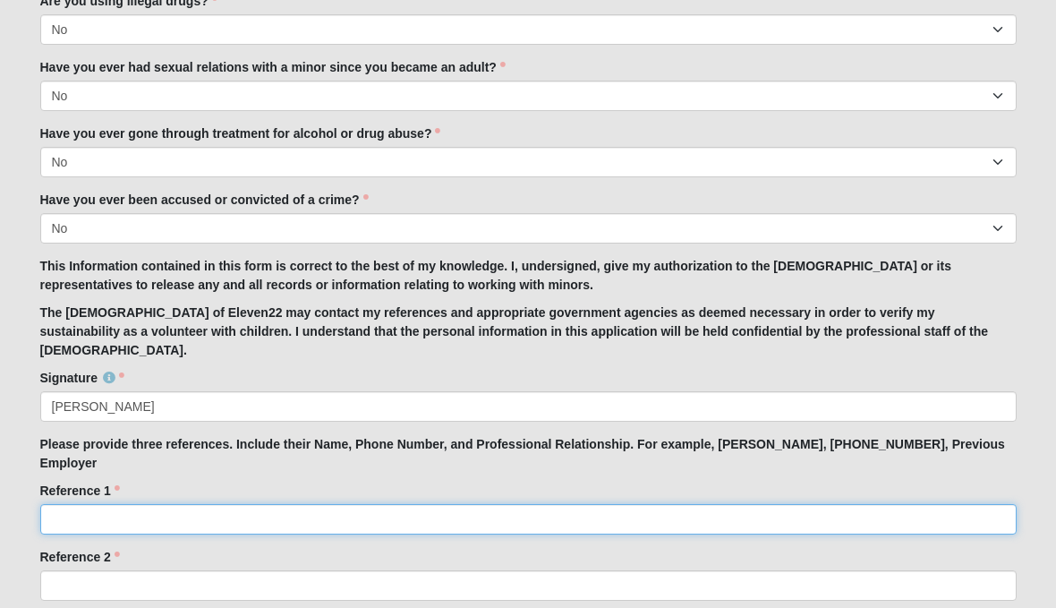
click at [73, 504] on input "Reference 1" at bounding box center [528, 519] width 976 height 30
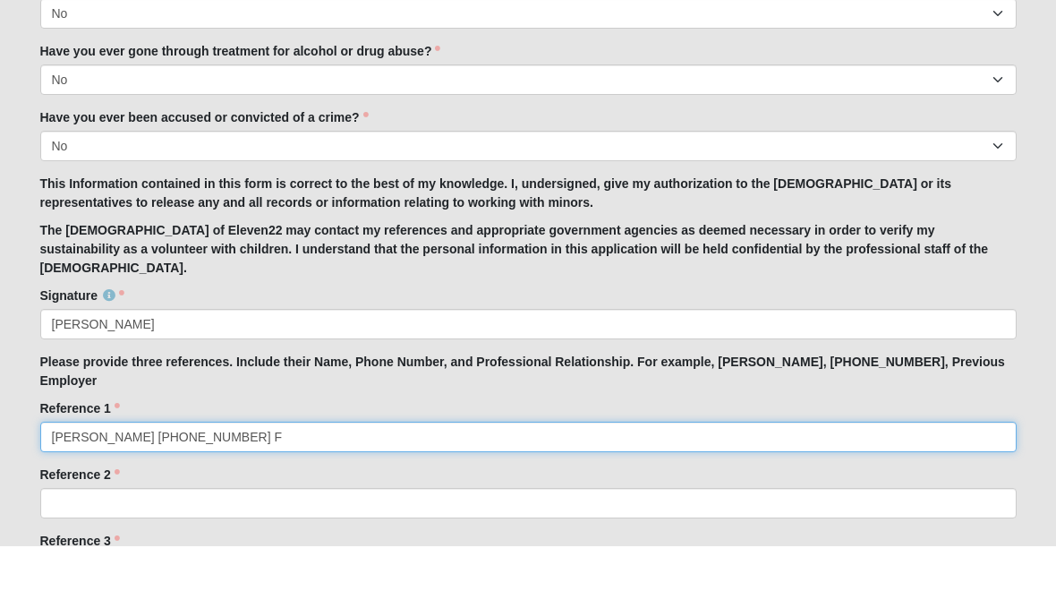
scroll to position [1319, 0]
type input "Nicky Till 904-874-3091 Friend"
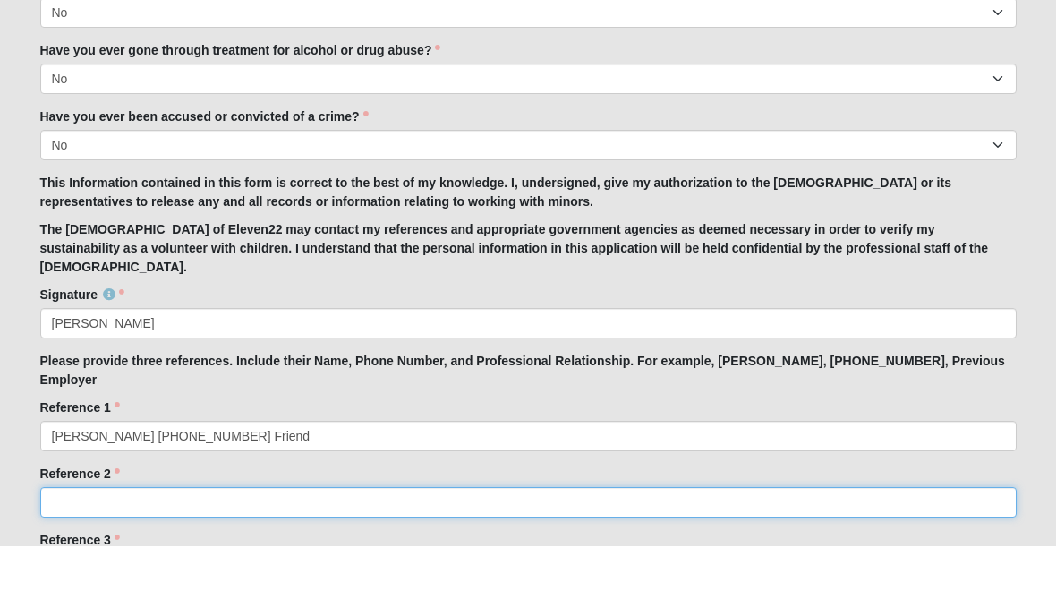
click at [377, 549] on input "Reference 2" at bounding box center [528, 564] width 976 height 30
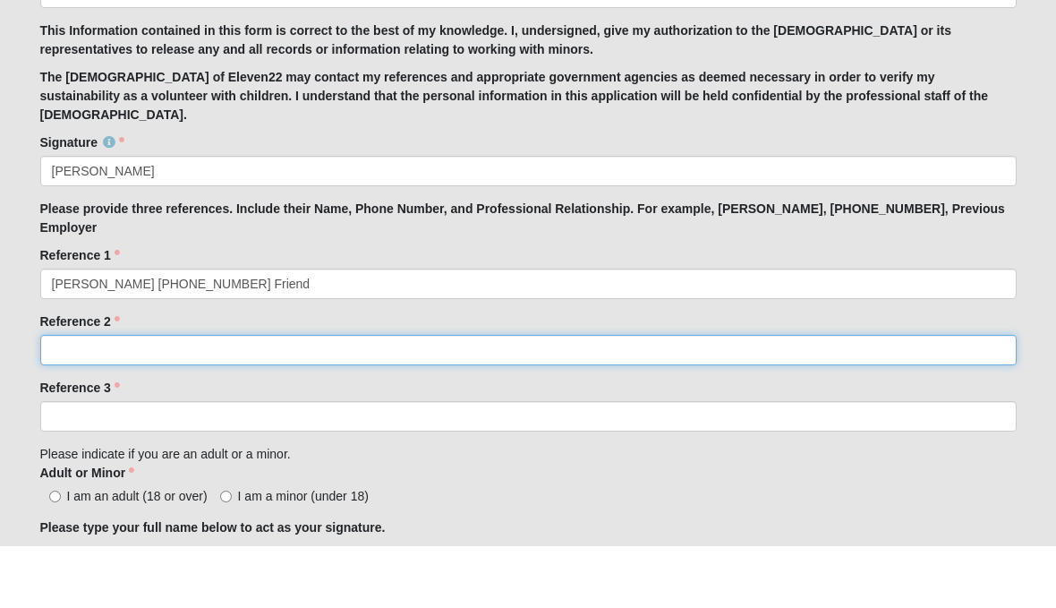
scroll to position [1474, 0]
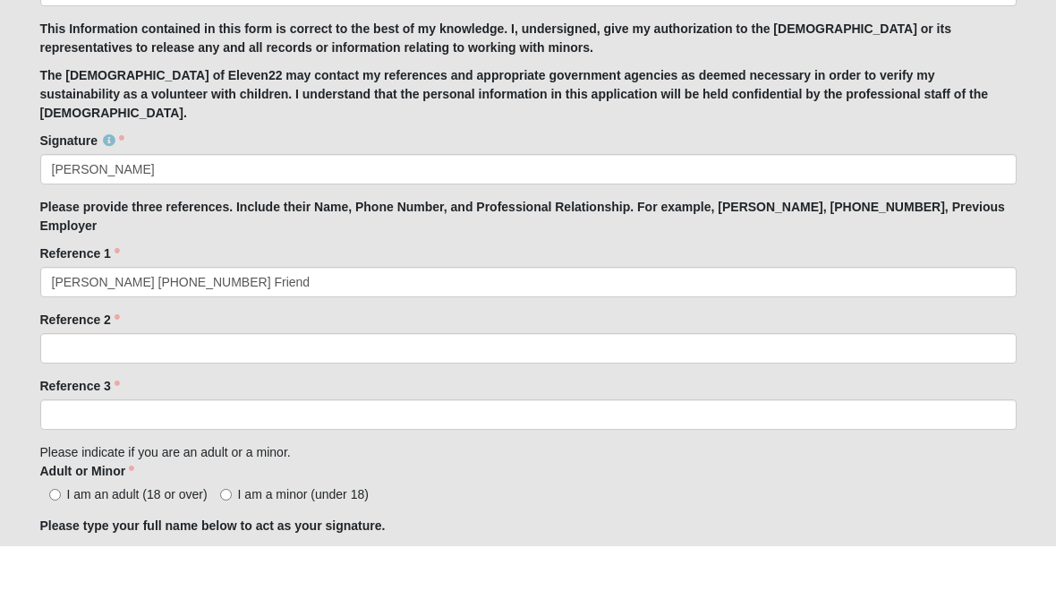
click at [51, 550] on input "I am an adult (18 or over)" at bounding box center [55, 556] width 12 height 12
radio input "true"
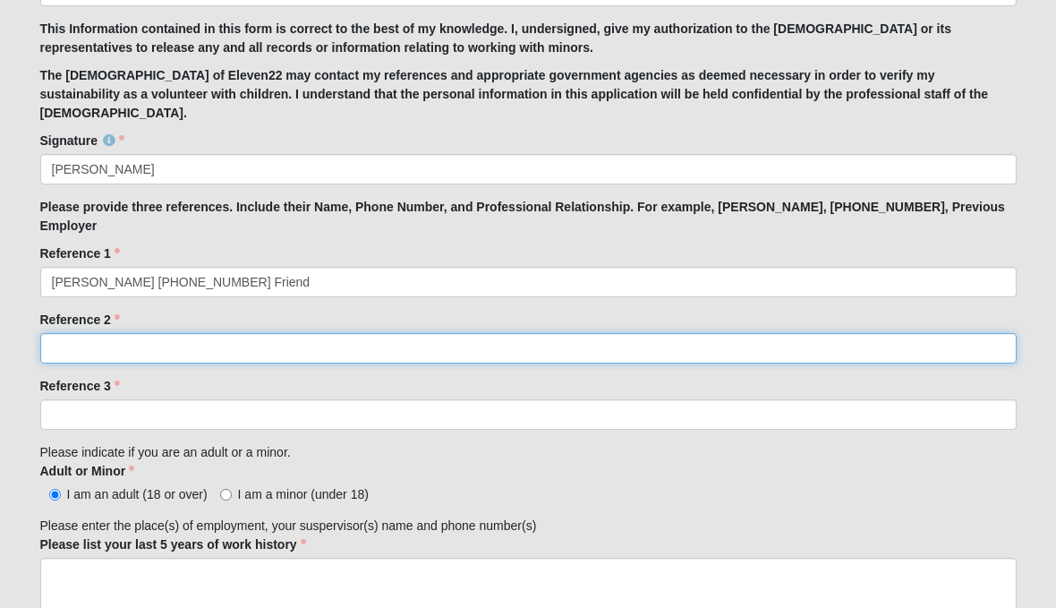
click at [79, 333] on input "Reference 2" at bounding box center [528, 348] width 976 height 30
type input "Alyssa Wallace 904-710-6332 Friend and Teacher at CCA where I volunteered"
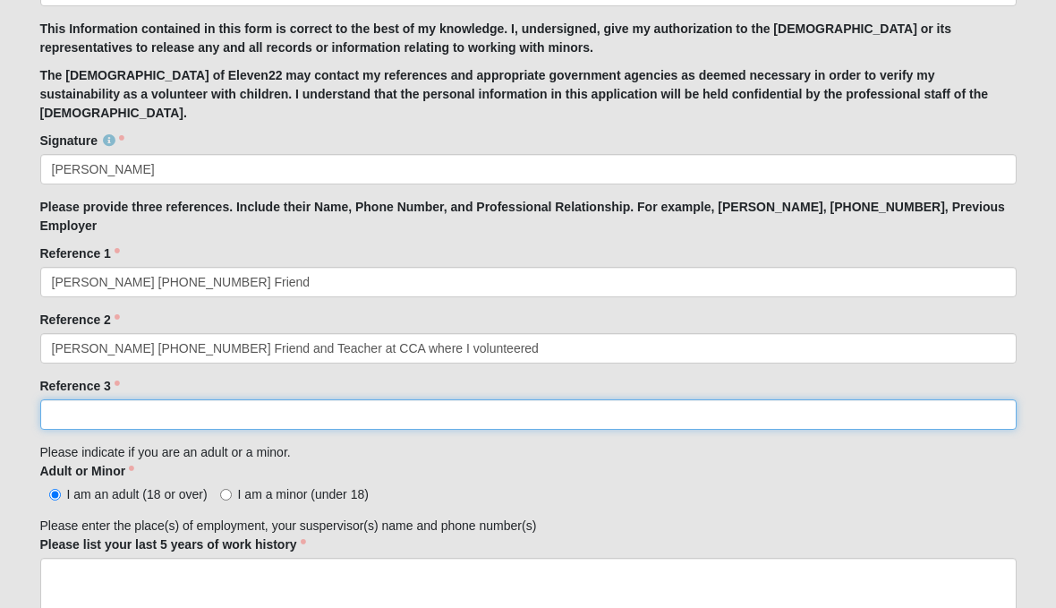
click at [412, 399] on input "Reference 3" at bounding box center [528, 414] width 976 height 30
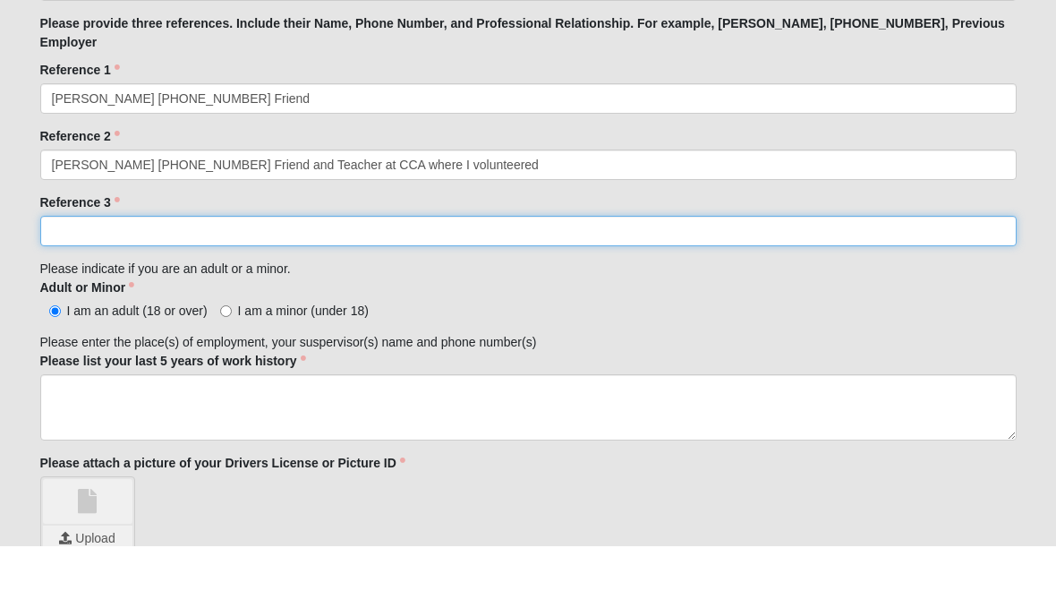
scroll to position [1659, 0]
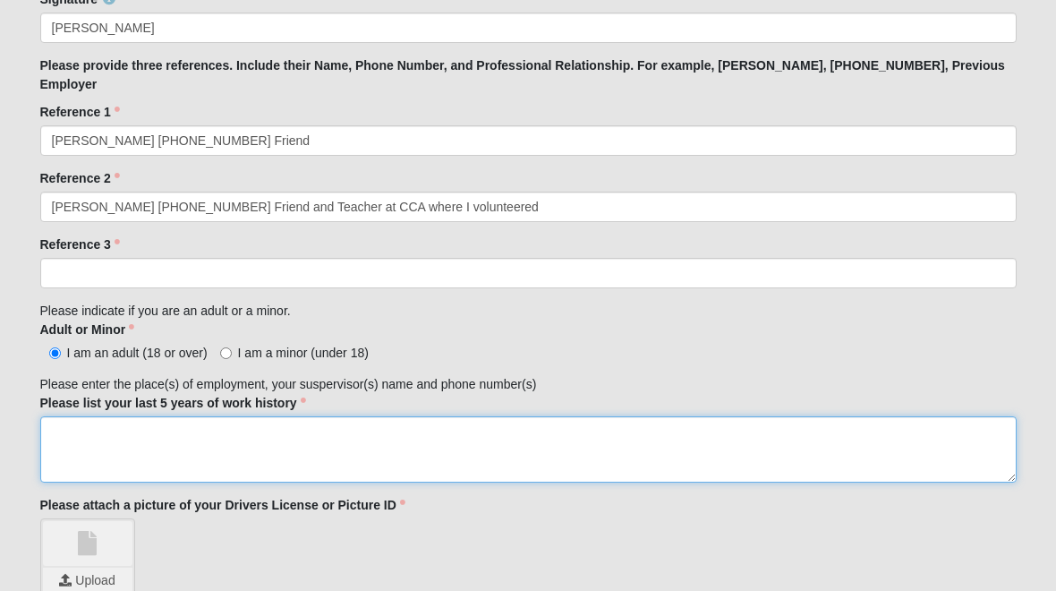
click at [460, 434] on textarea "Please list your last 5 years of work history" at bounding box center [528, 467] width 976 height 66
click at [190, 434] on textarea "Please list your last 5 years of work history" at bounding box center [528, 467] width 976 height 66
type textarea "Sarah Oglesby 850-544-6703"
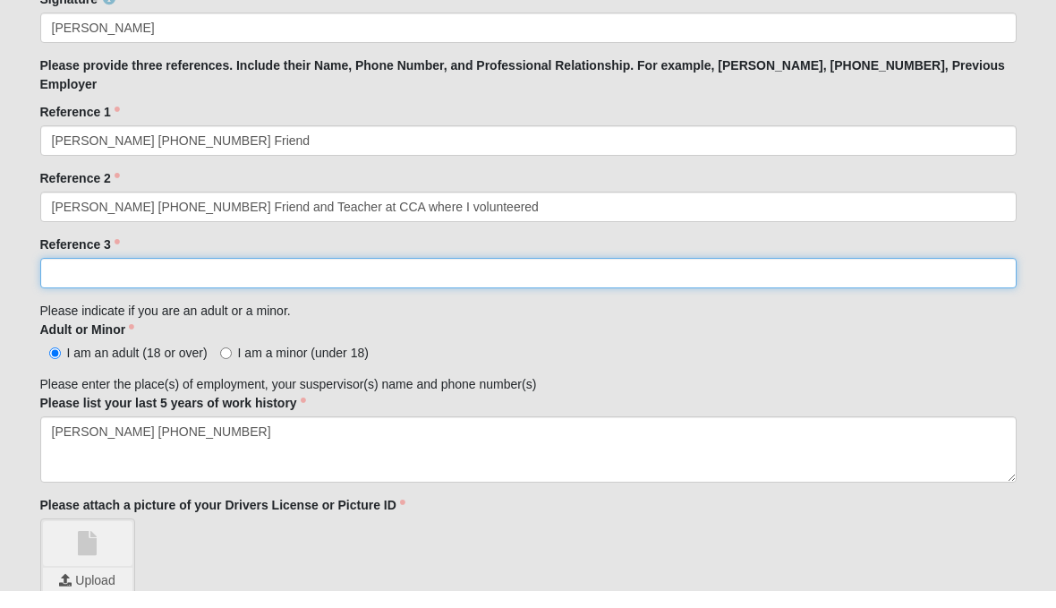
click at [559, 276] on input "Reference 3" at bounding box center [528, 291] width 976 height 30
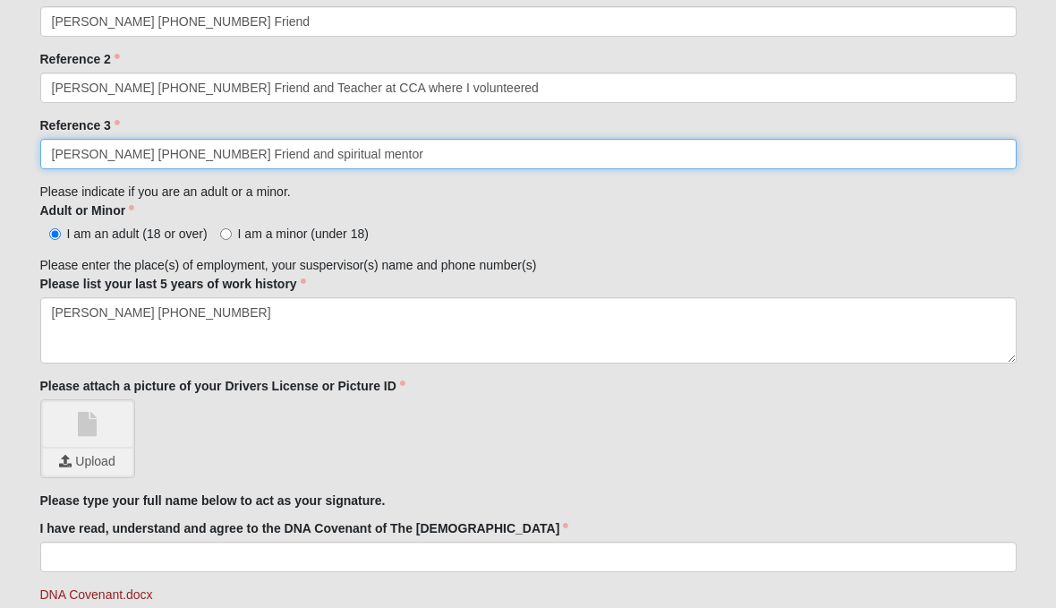
scroll to position [1797, 0]
type input "Lizzie Mollers 904-253-0753 Friend and spiritual mentor"
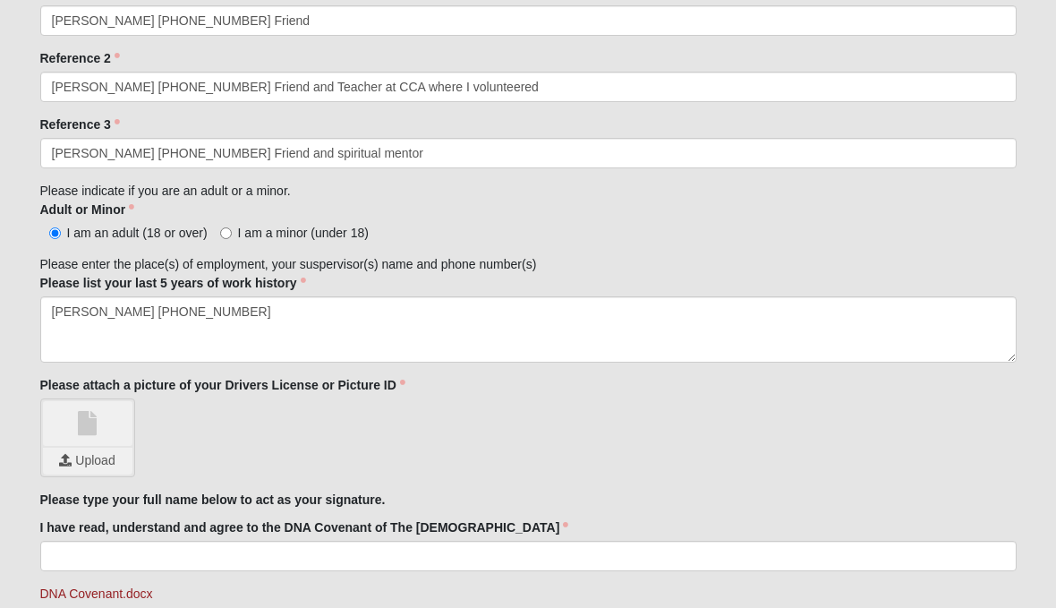
click at [98, 447] on input "file" at bounding box center [87, 460] width 89 height 27
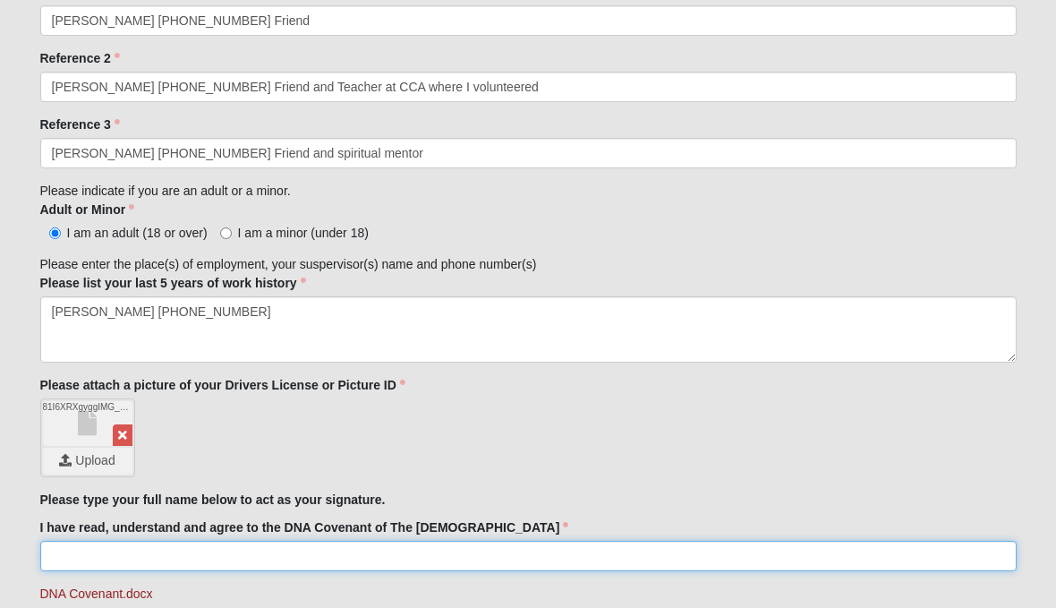
click at [486, 540] on input "I have read, understand and agree to the DNA Covenant of The Church of Eleven22" at bounding box center [528, 555] width 976 height 30
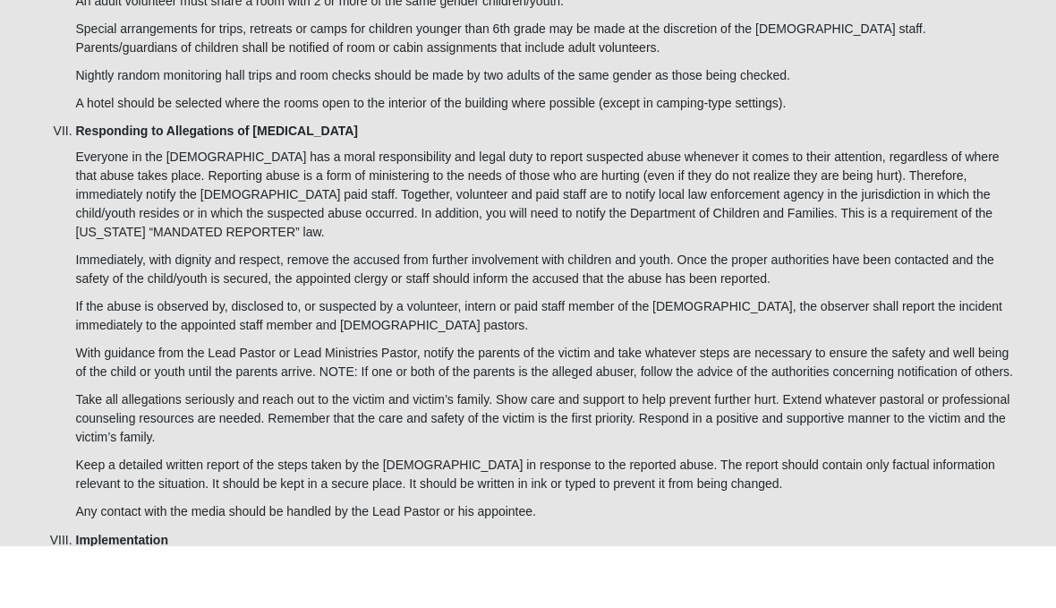
scroll to position [5915, 0]
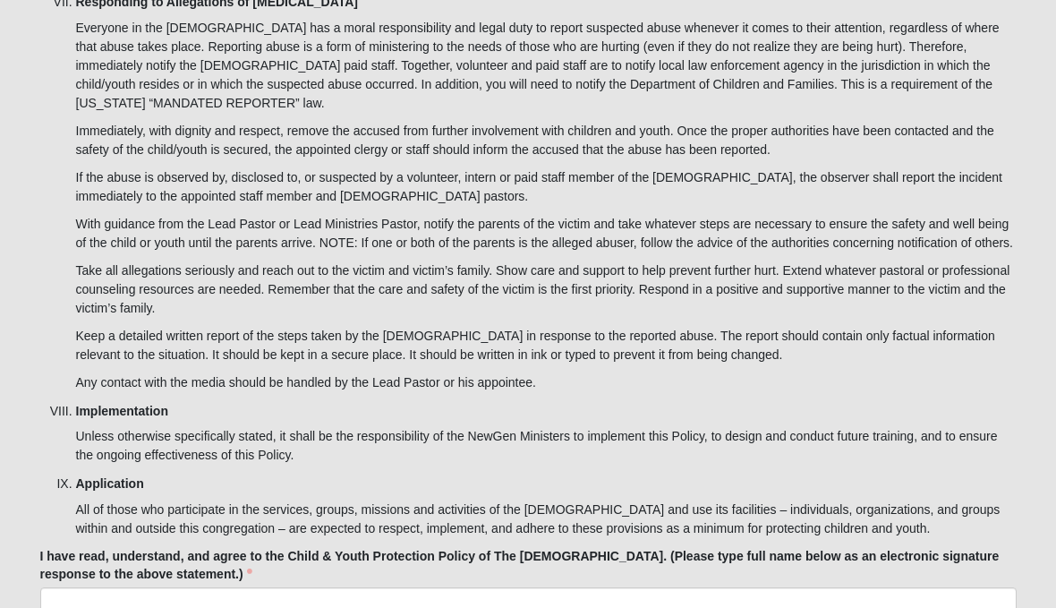
type input "Sandra Jimenez-Nielsen"
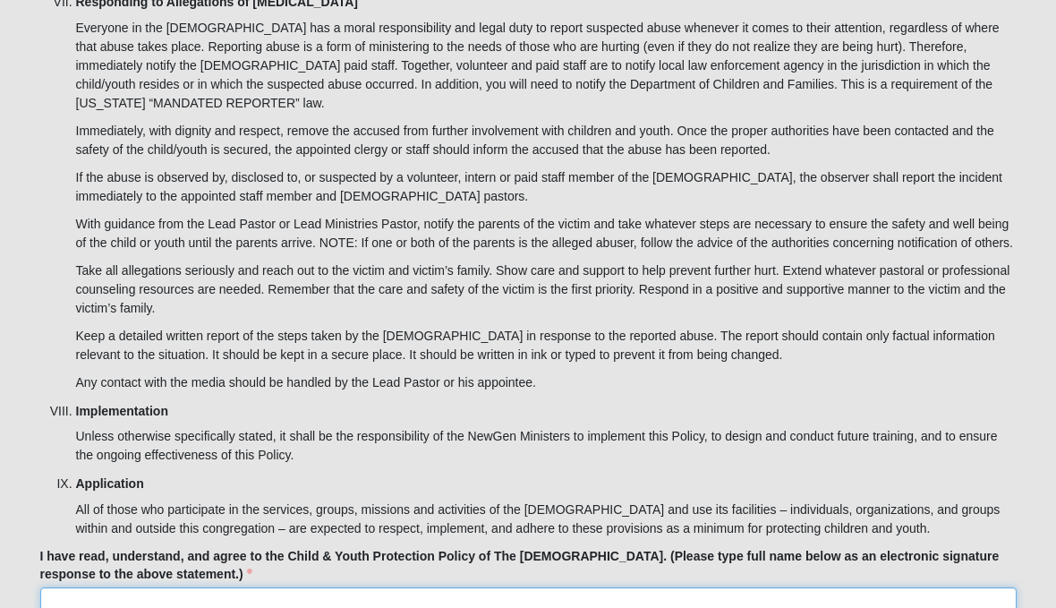
click at [830, 587] on input "I have read, understand, and agree to the Child & Youth Protection Policy of Th…" at bounding box center [528, 602] width 976 height 30
type input "Sandra Jimenez-Nielsen"
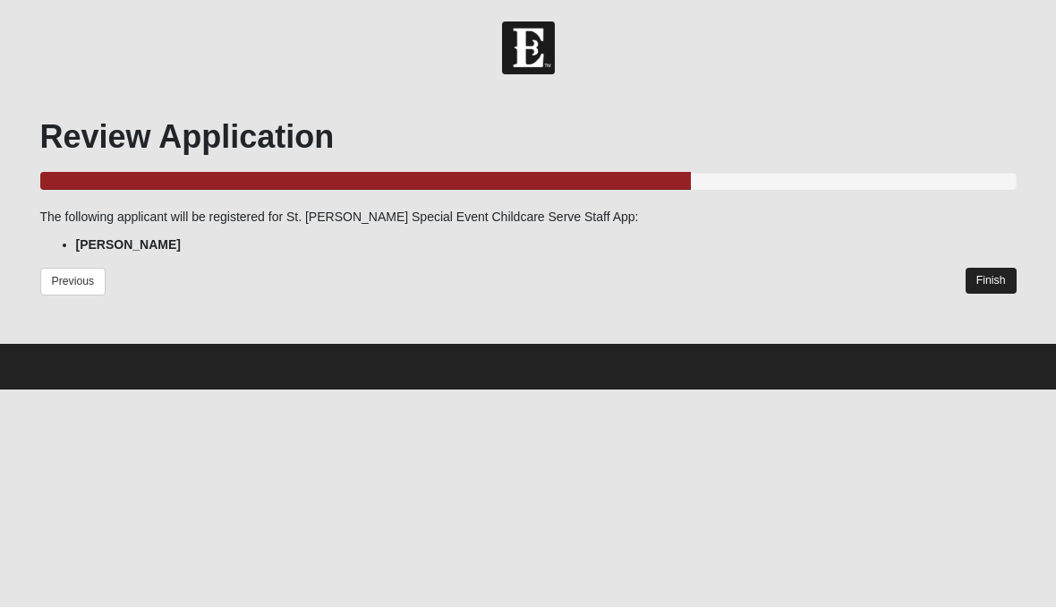
click at [1000, 281] on link "Finish" at bounding box center [991, 281] width 51 height 26
